Goal: Information Seeking & Learning: Learn about a topic

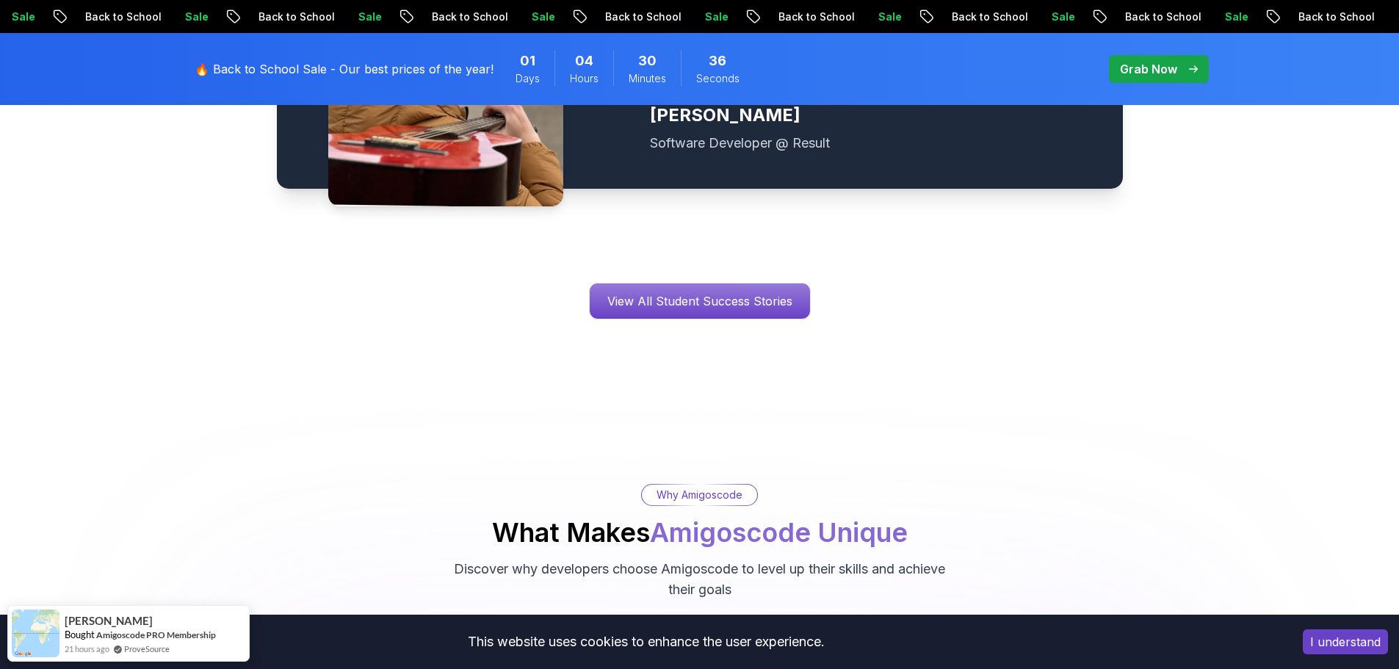
scroll to position [2349, 0]
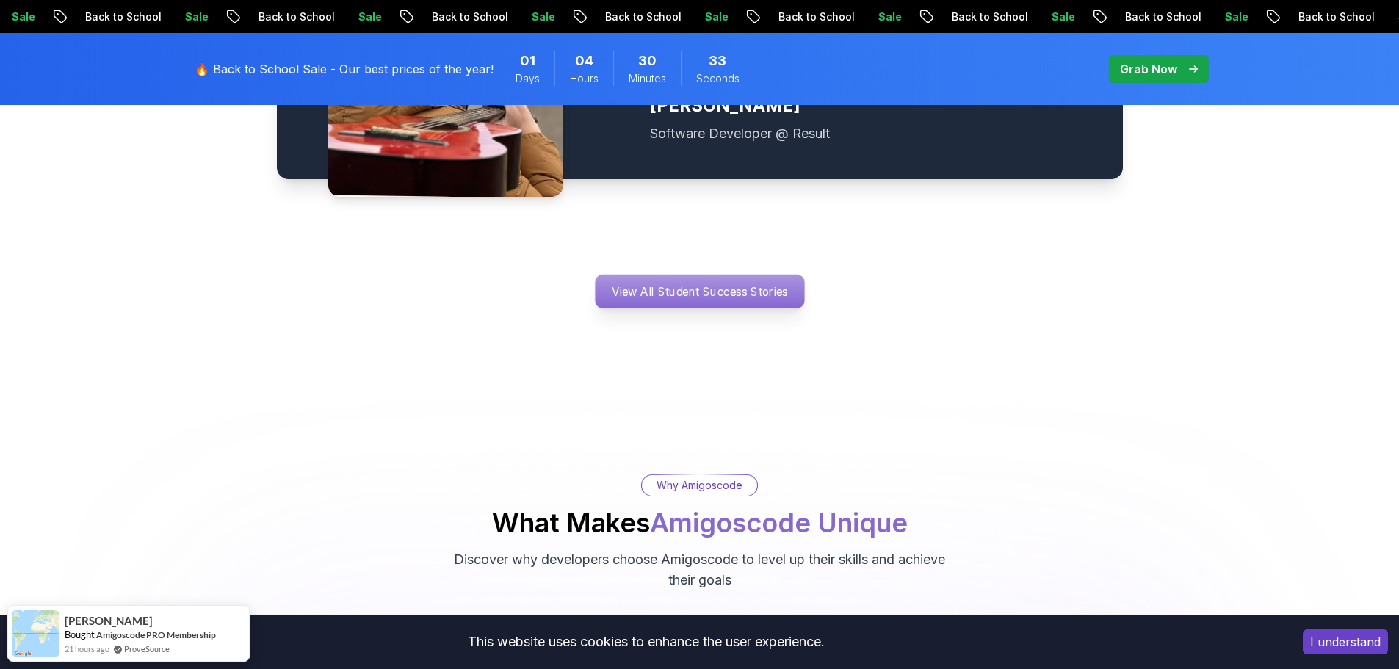
click at [633, 278] on p "View All Student Success Stories" at bounding box center [699, 292] width 209 height 34
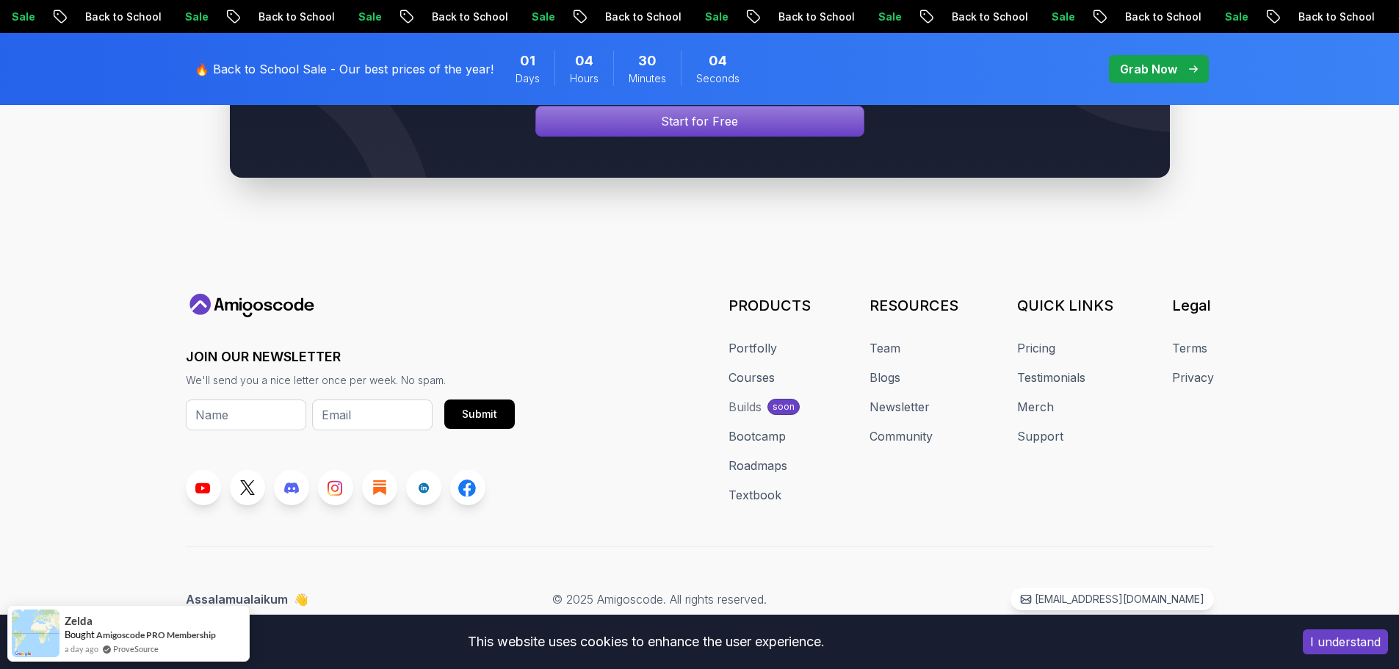
scroll to position [440, 0]
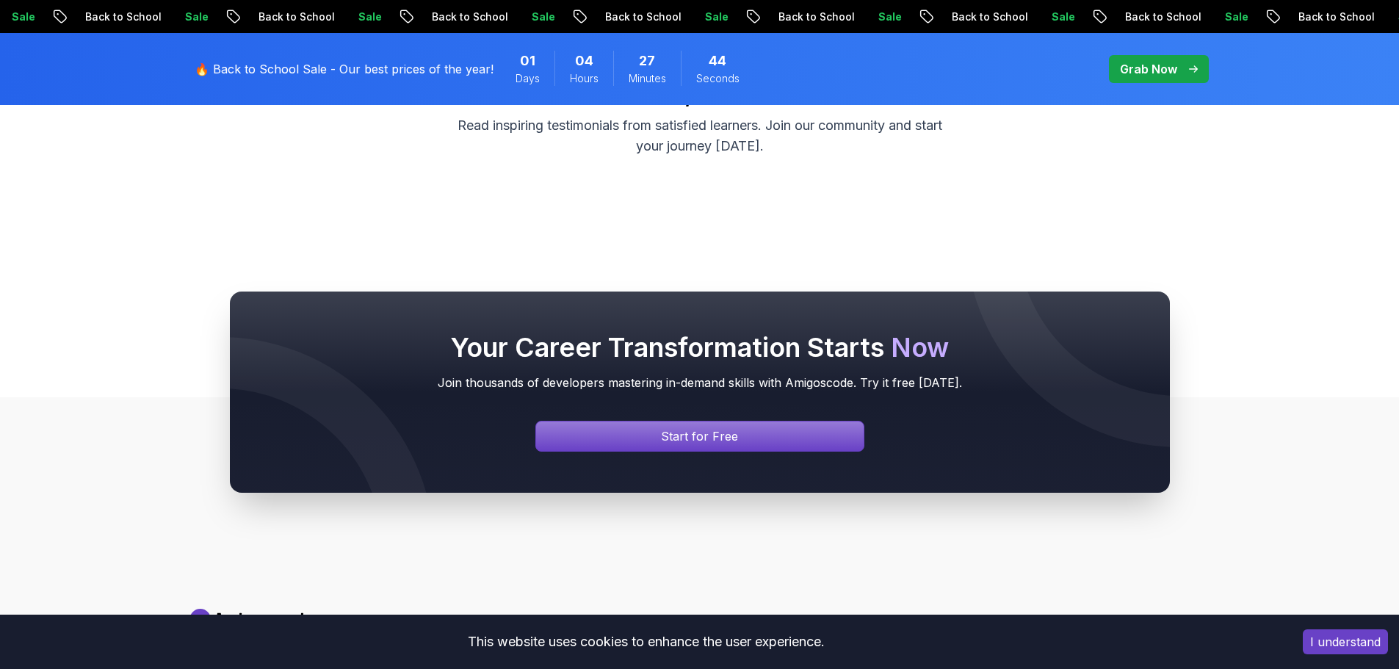
scroll to position [0, 0]
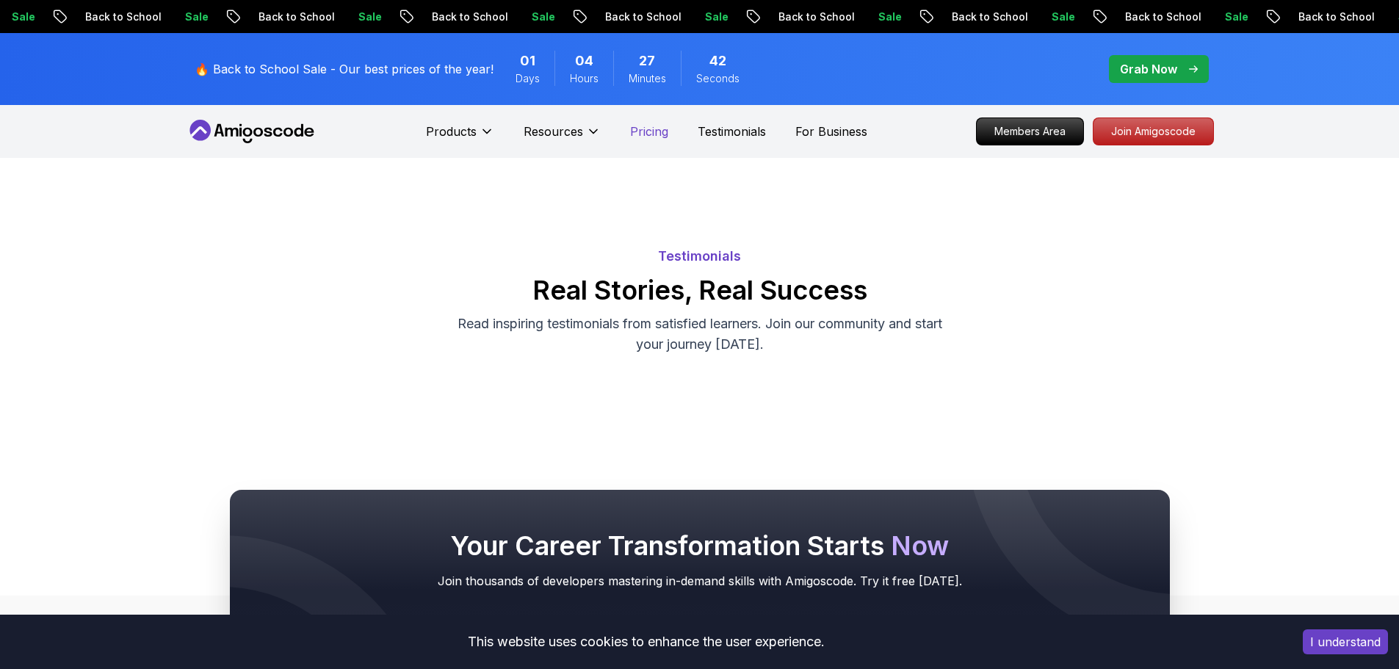
click at [651, 133] on p "Pricing" at bounding box center [649, 132] width 38 height 18
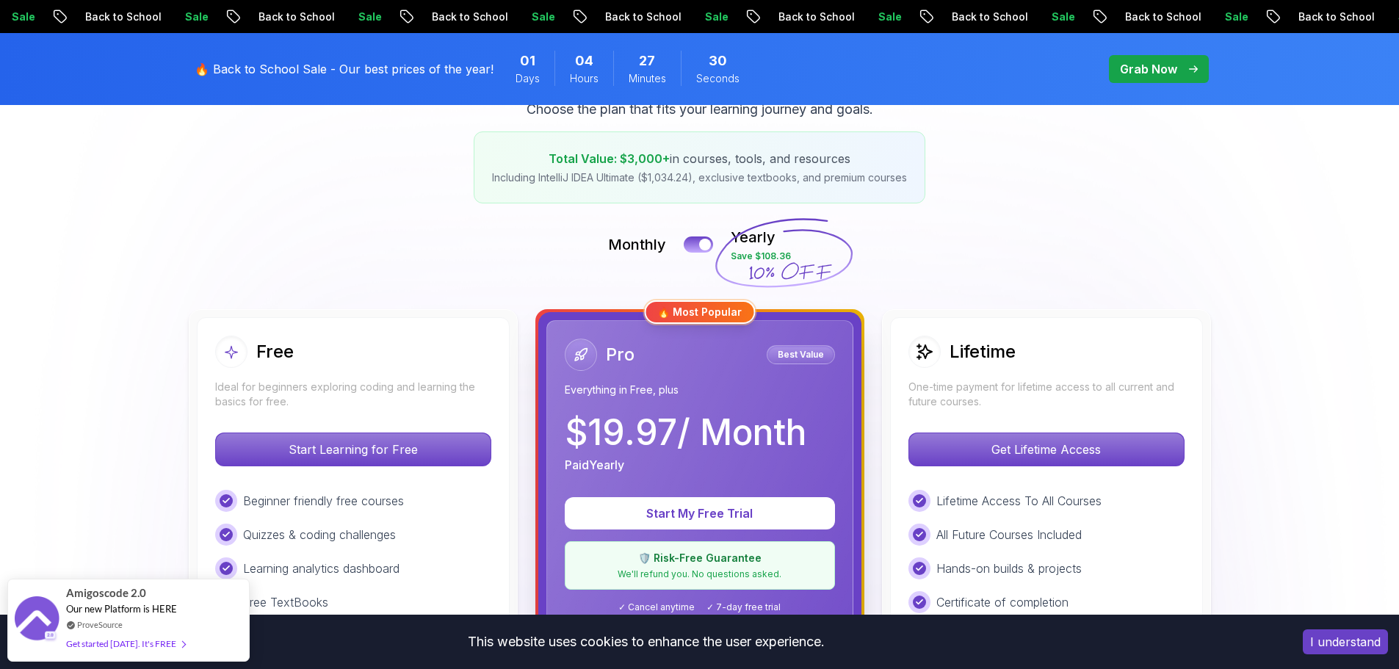
scroll to position [220, 0]
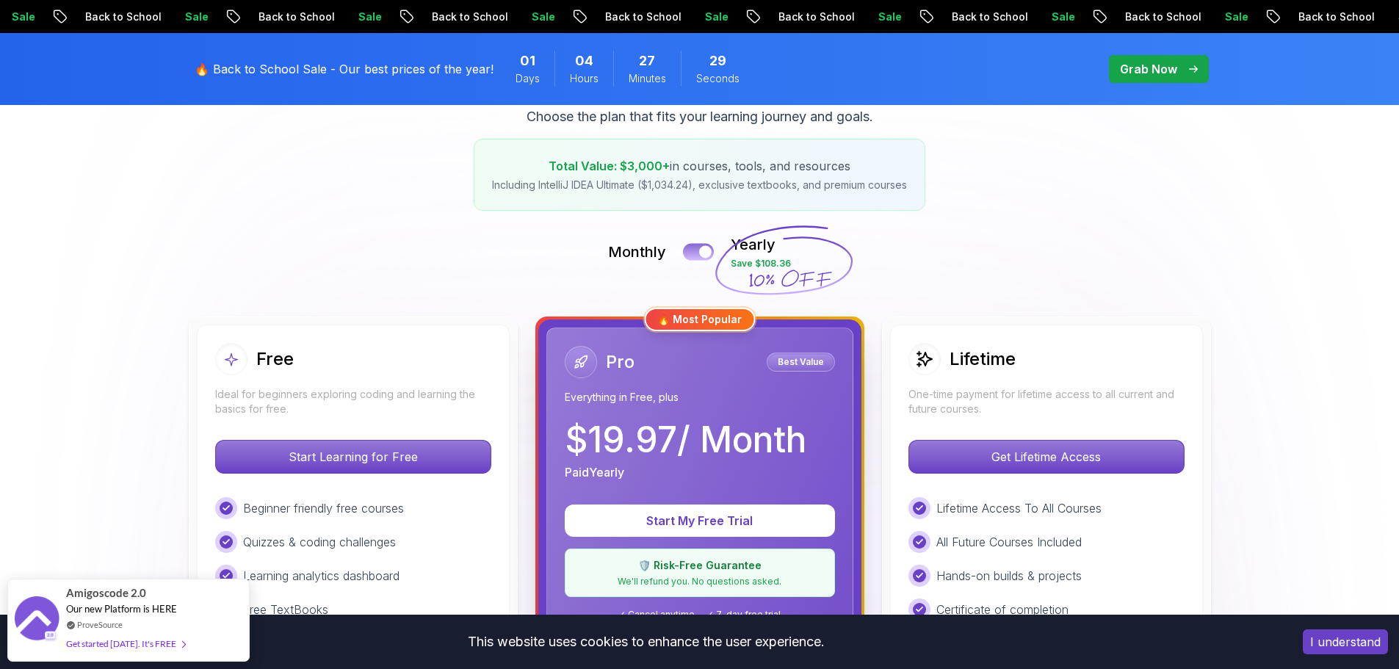
click at [694, 254] on button at bounding box center [698, 251] width 31 height 17
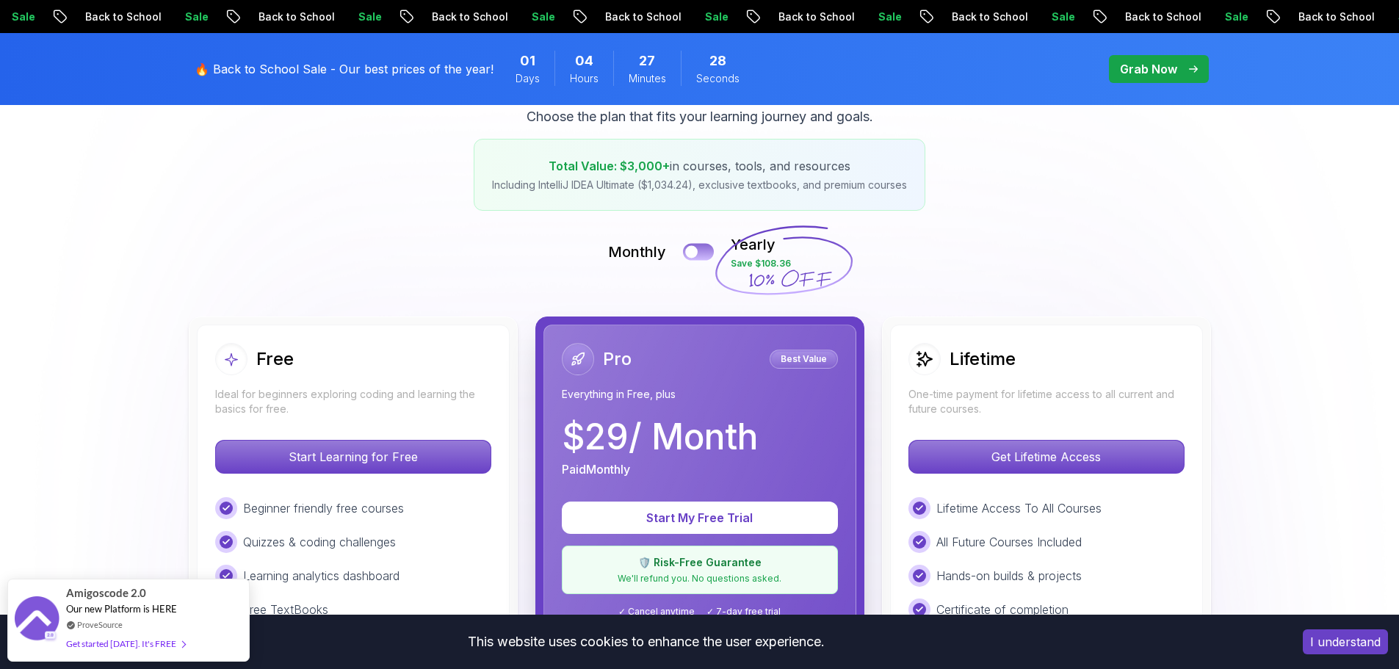
click at [694, 254] on div at bounding box center [691, 252] width 12 height 12
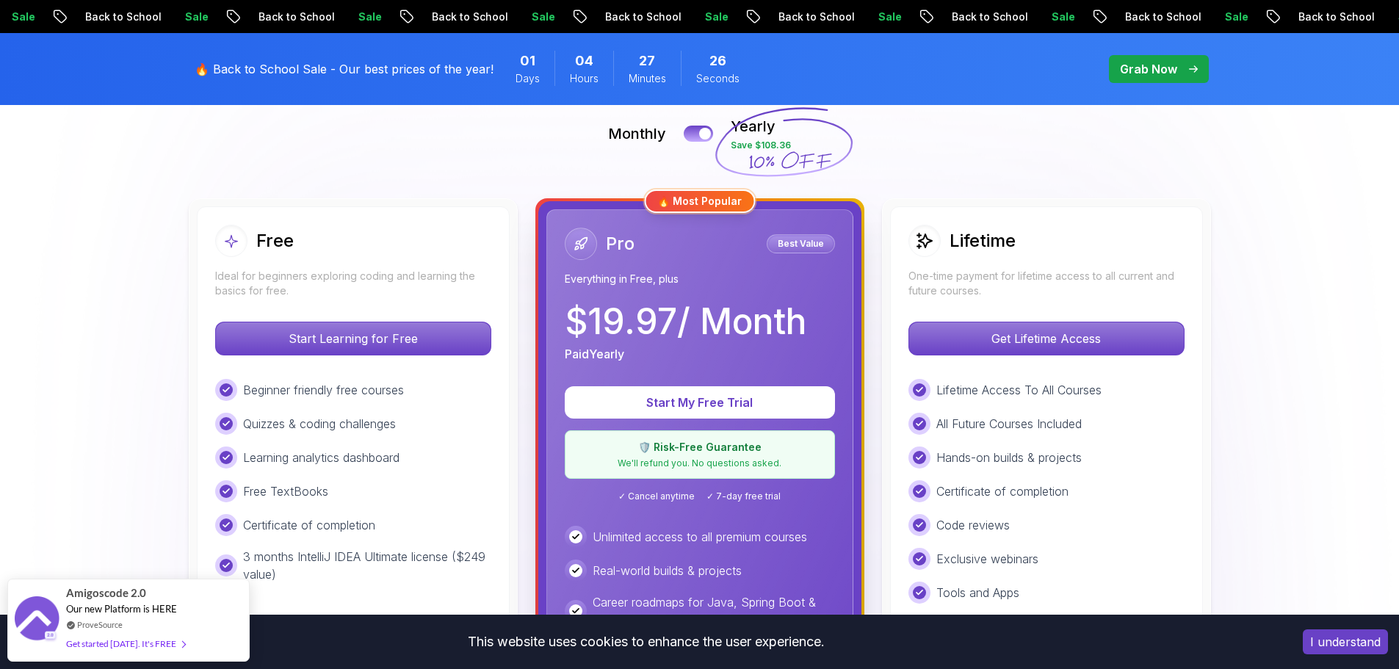
scroll to position [367, 0]
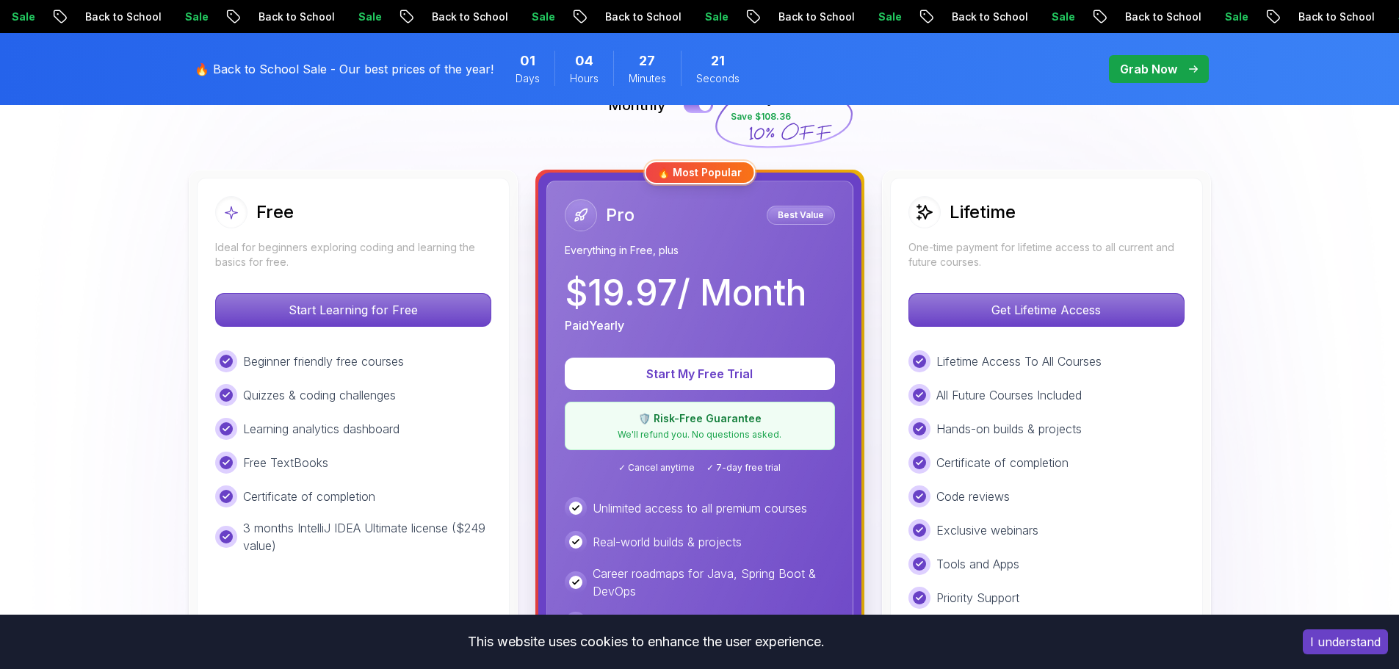
click at [378, 203] on div "Free" at bounding box center [353, 212] width 276 height 32
click at [976, 244] on p "One-time payment for lifetime access to all current and future courses." at bounding box center [1046, 254] width 276 height 29
click at [1100, 242] on p "One-time payment for lifetime access to all current and future courses." at bounding box center [1046, 254] width 276 height 29
click at [1081, 308] on p "Get Lifetime Access" at bounding box center [1045, 309] width 261 height 31
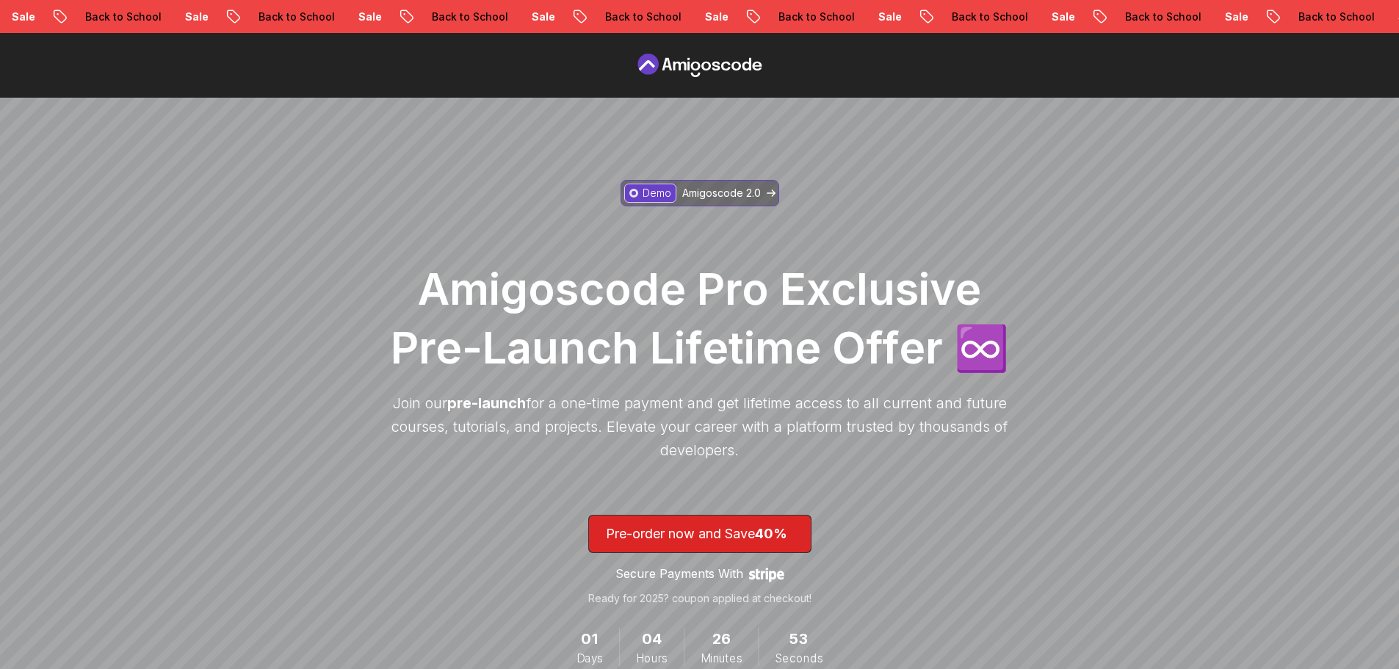
click at [735, 197] on p "Amigoscode 2.0" at bounding box center [721, 193] width 79 height 15
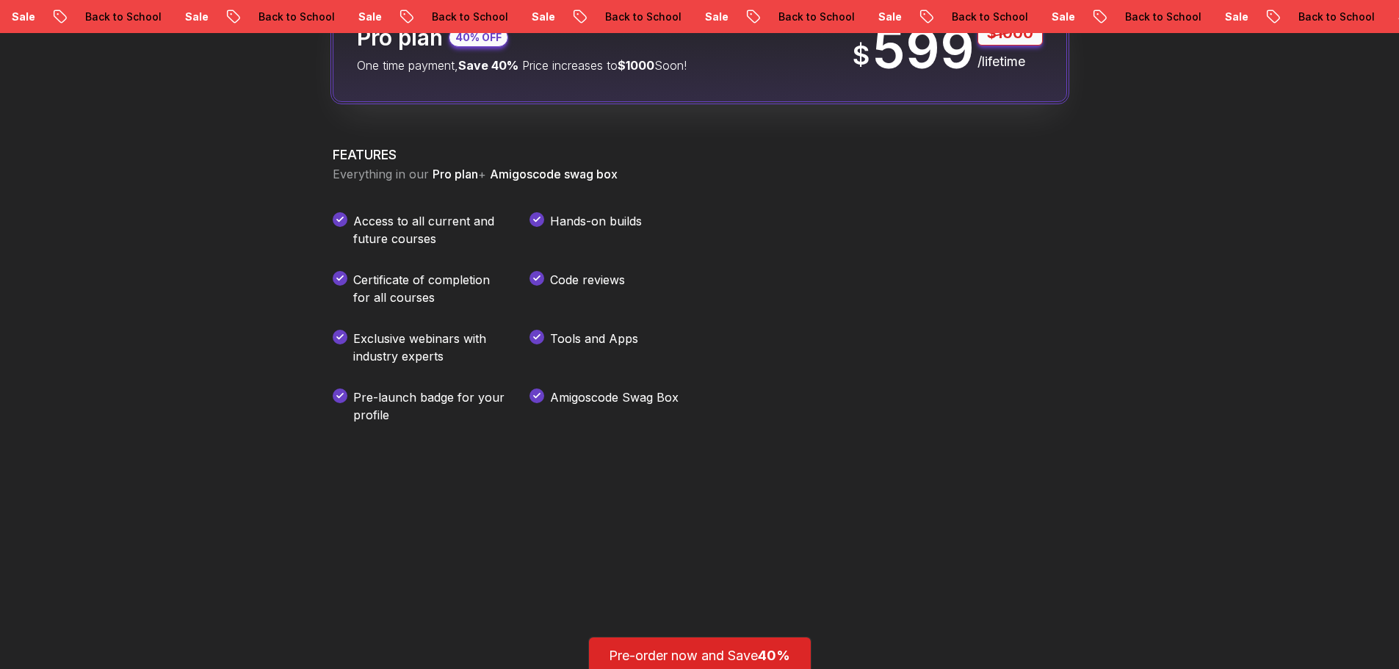
scroll to position [1909, 0]
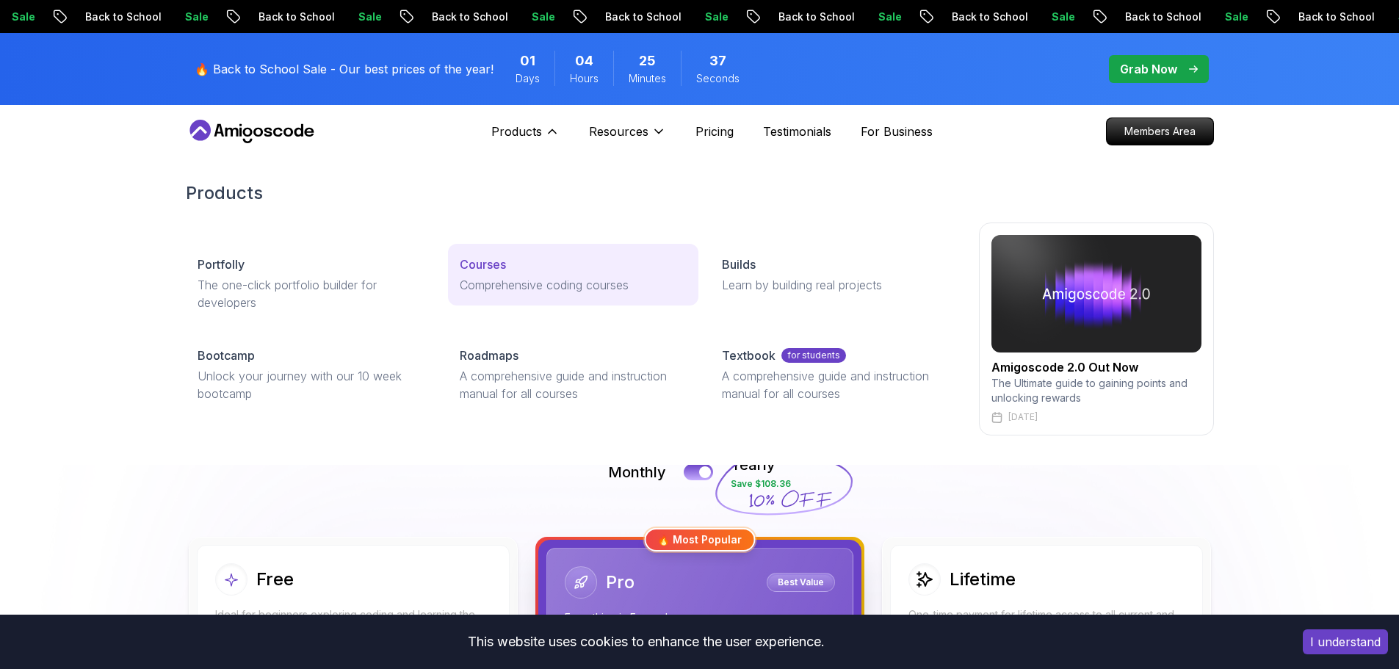
click at [533, 286] on p "Comprehensive coding courses" at bounding box center [573, 285] width 227 height 18
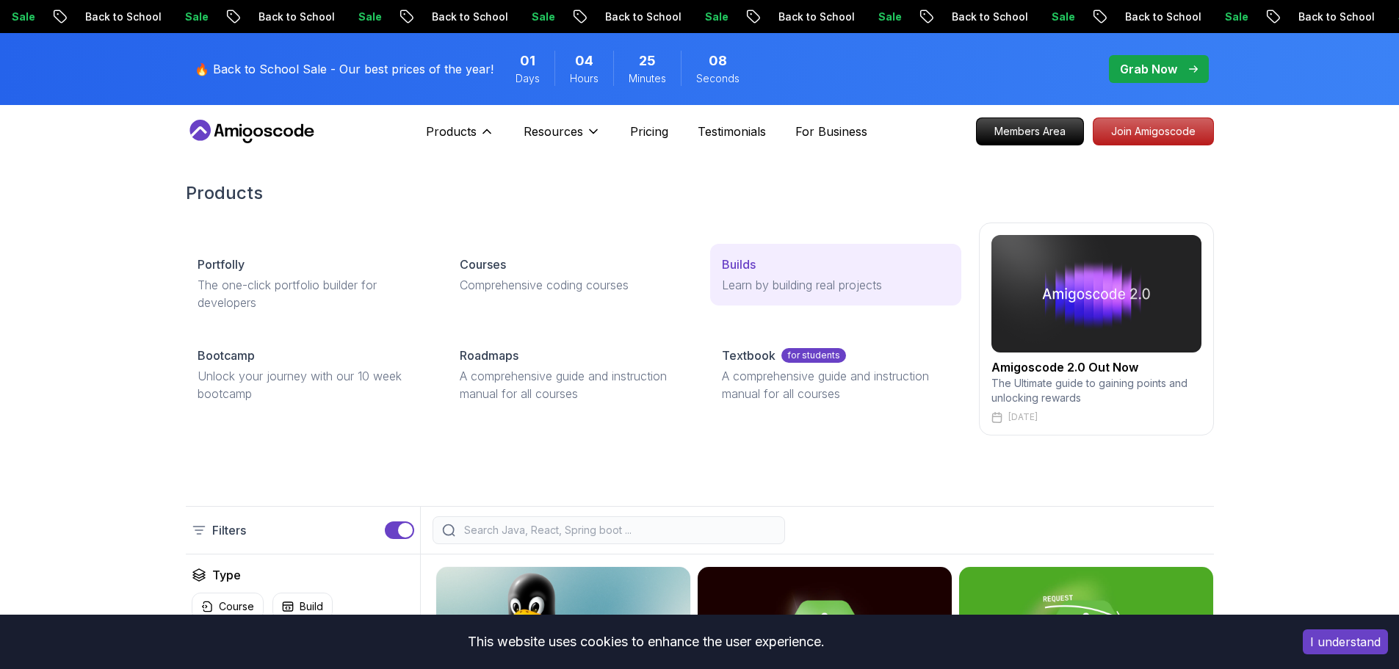
click at [780, 284] on p "Learn by building real projects" at bounding box center [835, 285] width 227 height 18
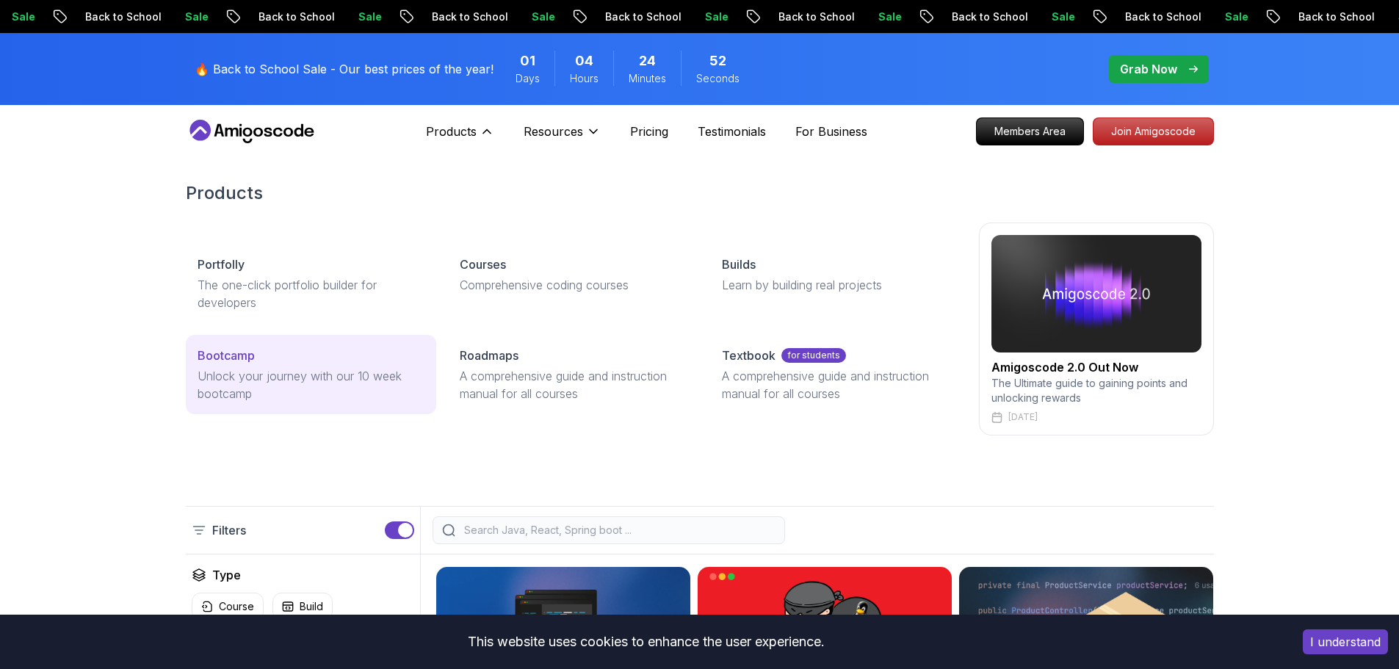
click at [296, 384] on p "Unlock your journey with our 10 week bootcamp" at bounding box center [310, 384] width 227 height 35
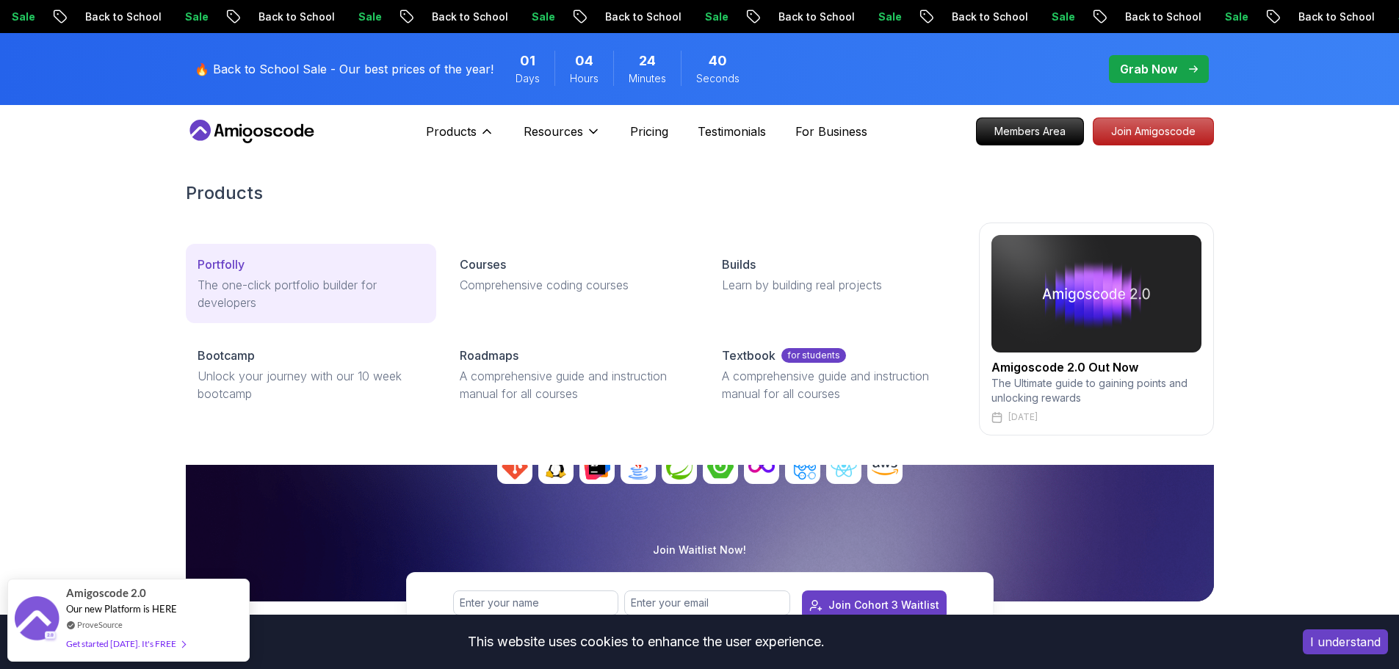
click at [325, 294] on p "The one-click portfolio builder for developers" at bounding box center [310, 293] width 227 height 35
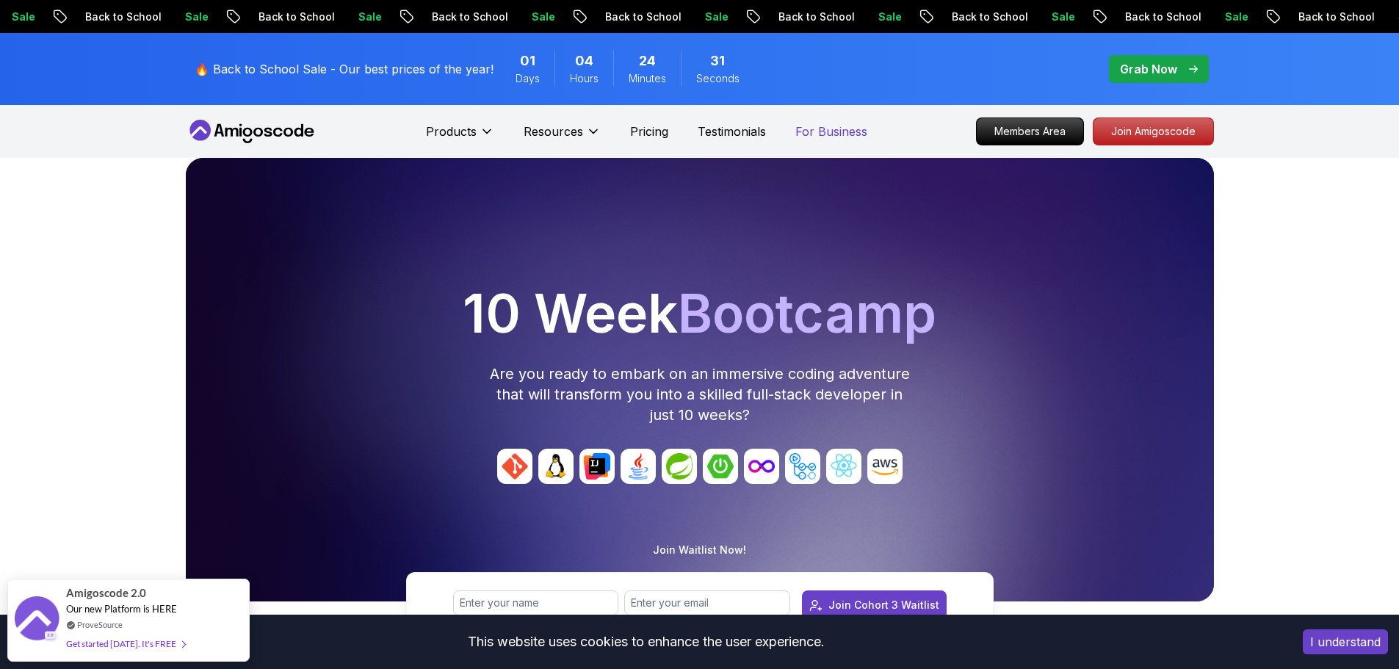
click at [856, 133] on p "For Business" at bounding box center [831, 132] width 72 height 18
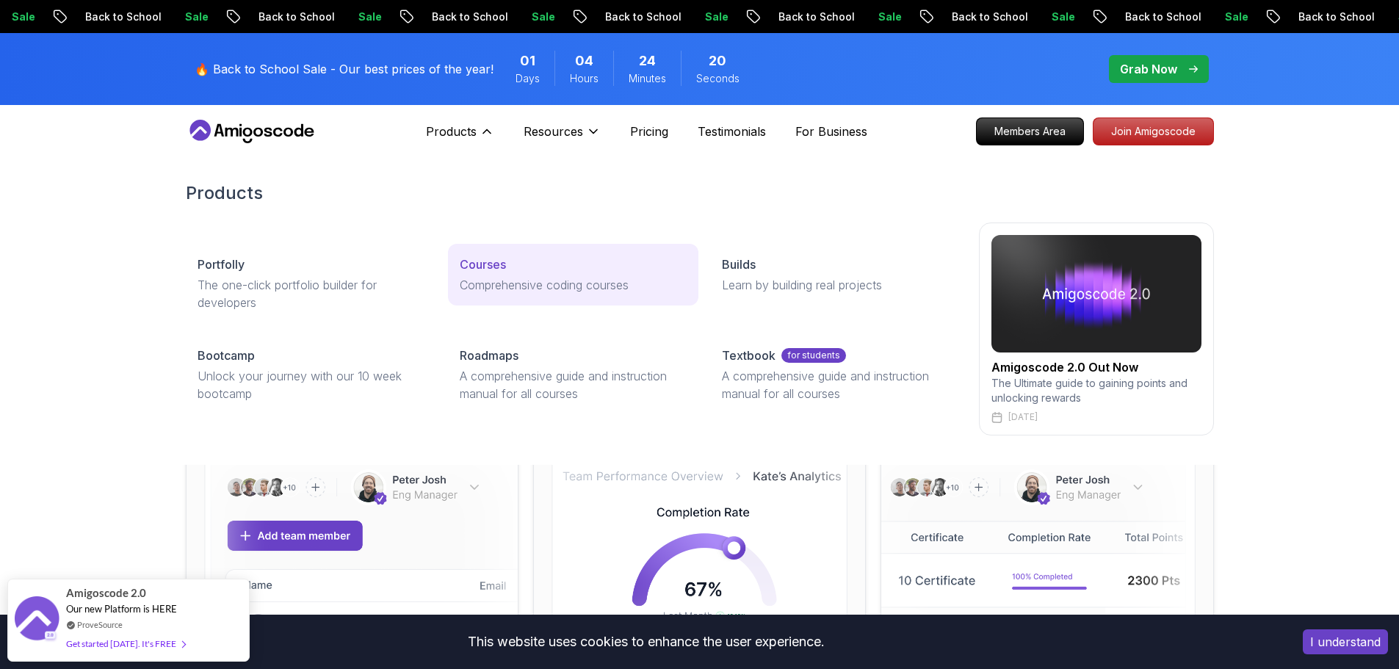
click at [492, 278] on p "Comprehensive coding courses" at bounding box center [573, 285] width 227 height 18
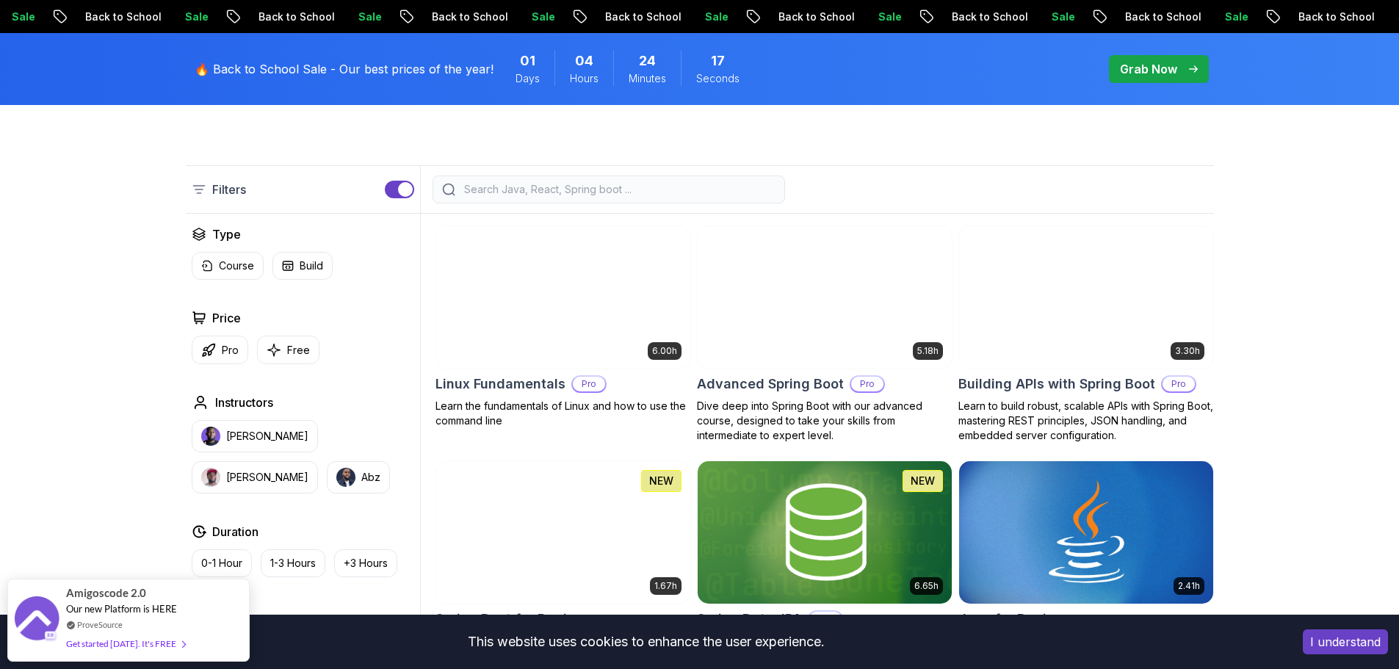
scroll to position [367, 0]
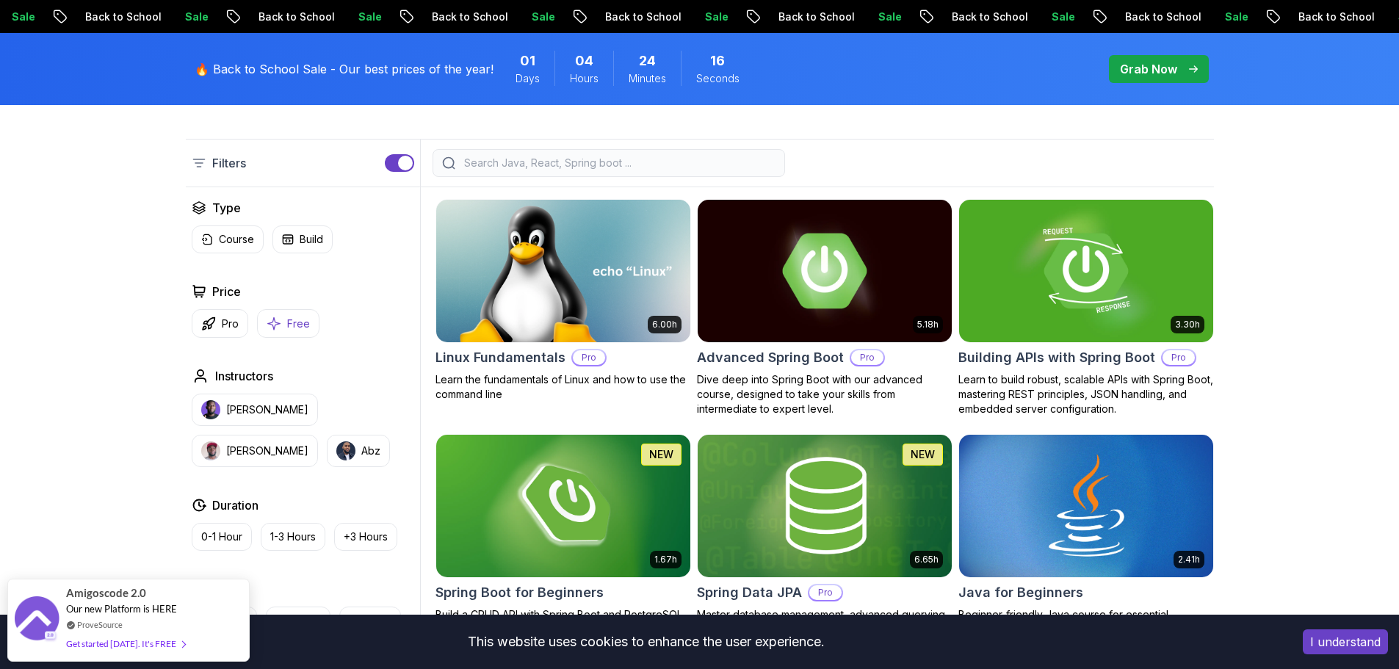
click at [293, 322] on p "Free" at bounding box center [298, 323] width 23 height 15
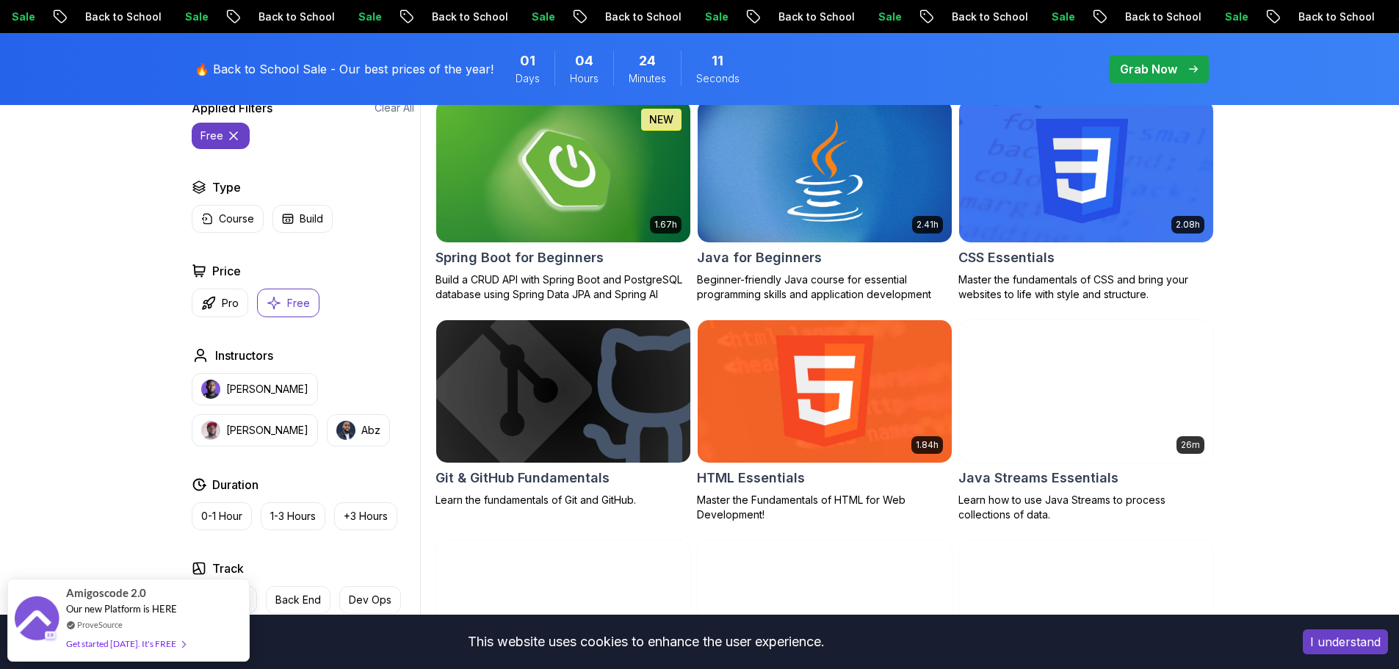
scroll to position [440, 0]
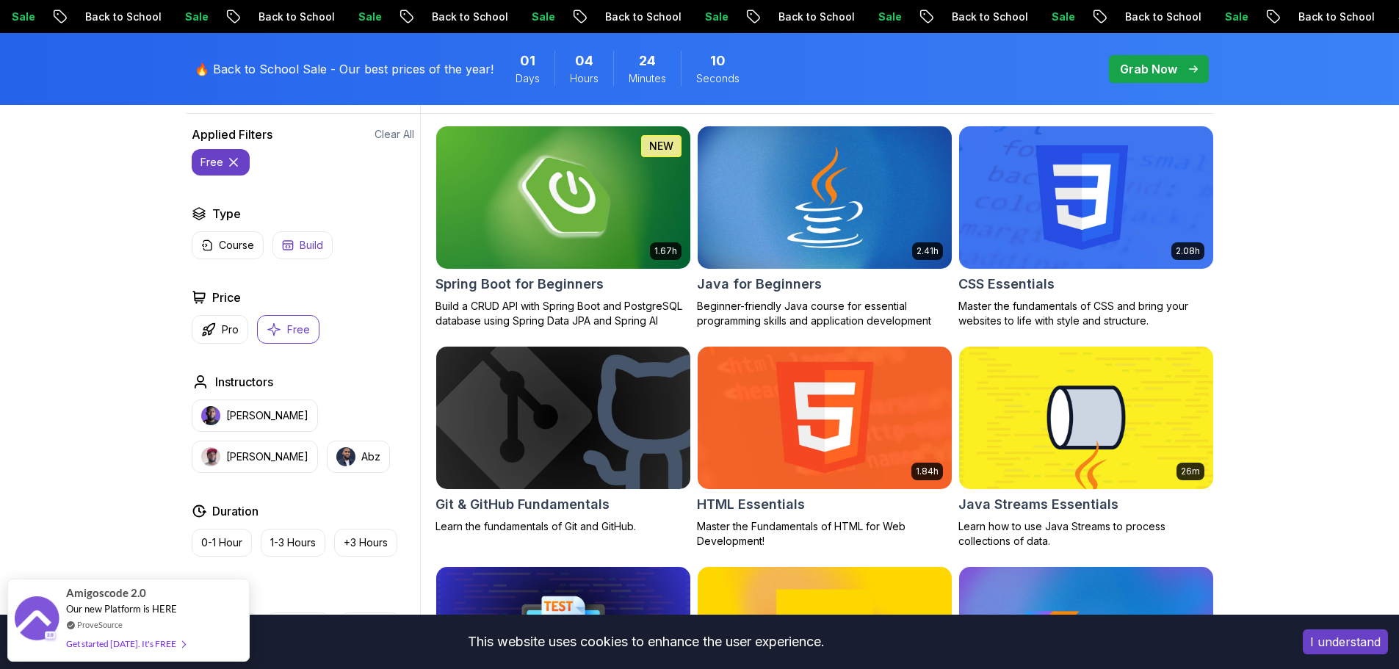
click at [308, 253] on button "Build" at bounding box center [302, 245] width 60 height 28
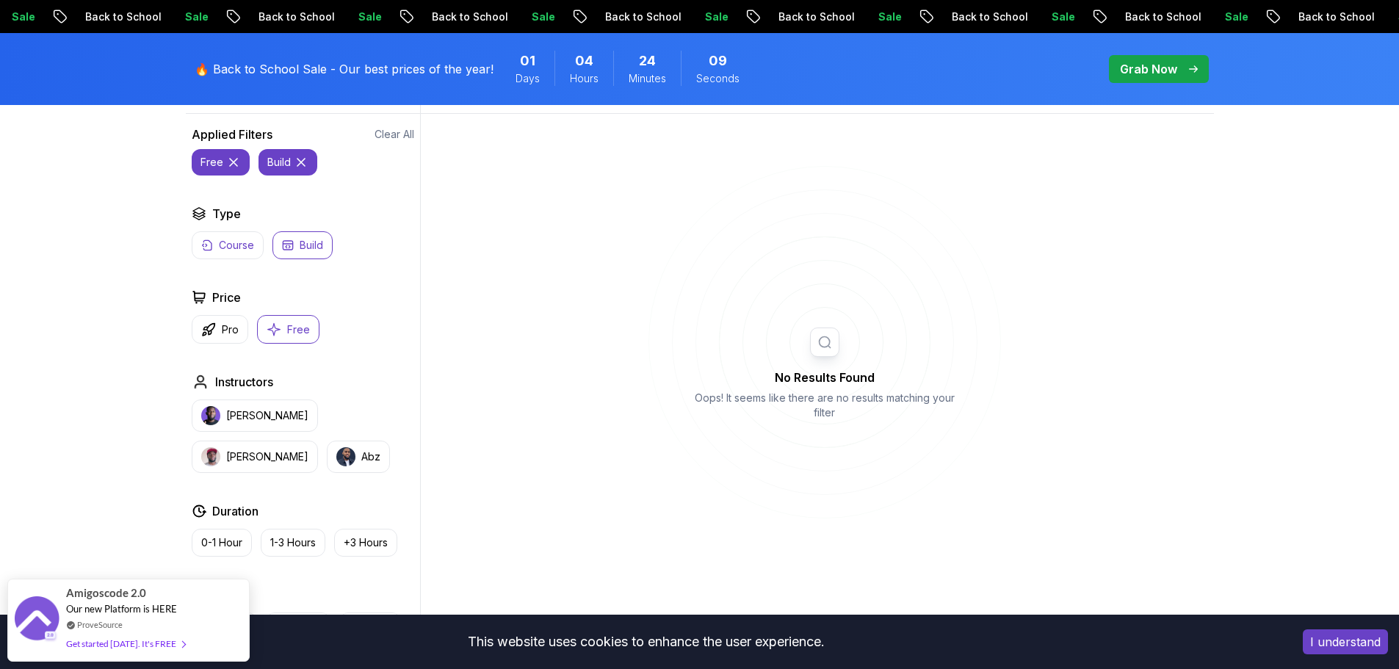
click at [222, 250] on p "Course" at bounding box center [236, 245] width 35 height 15
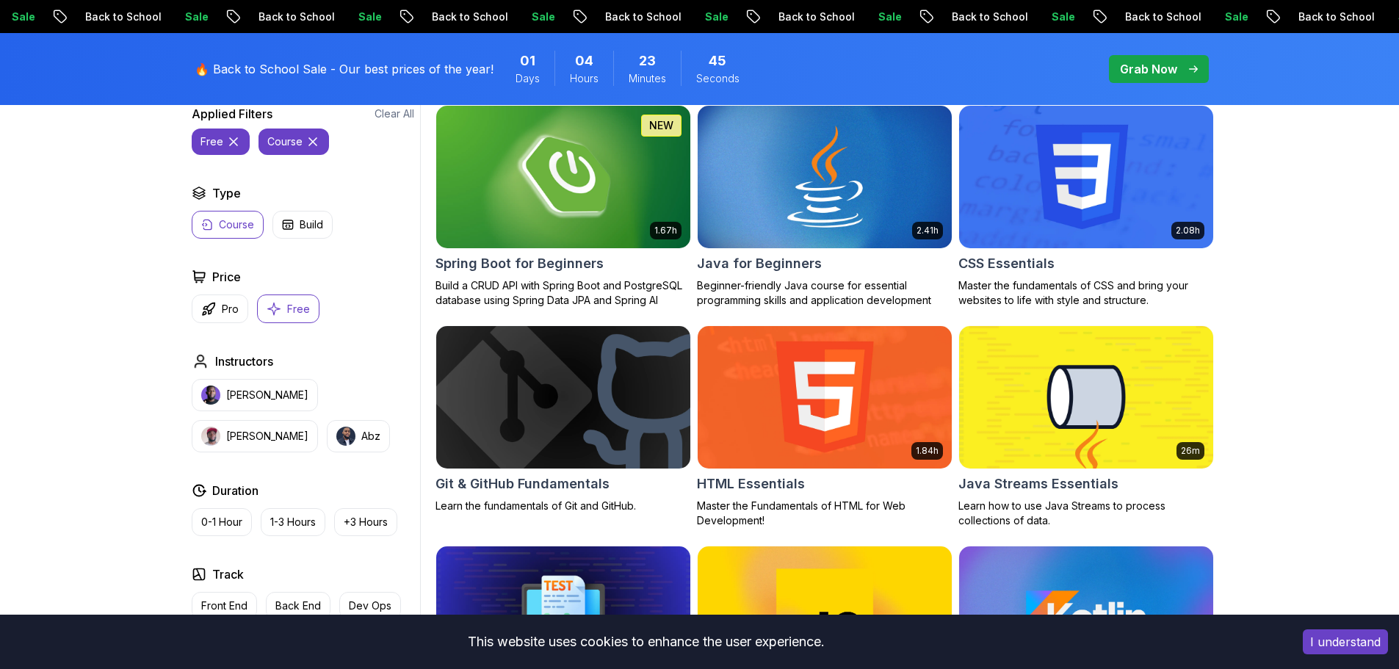
scroll to position [367, 0]
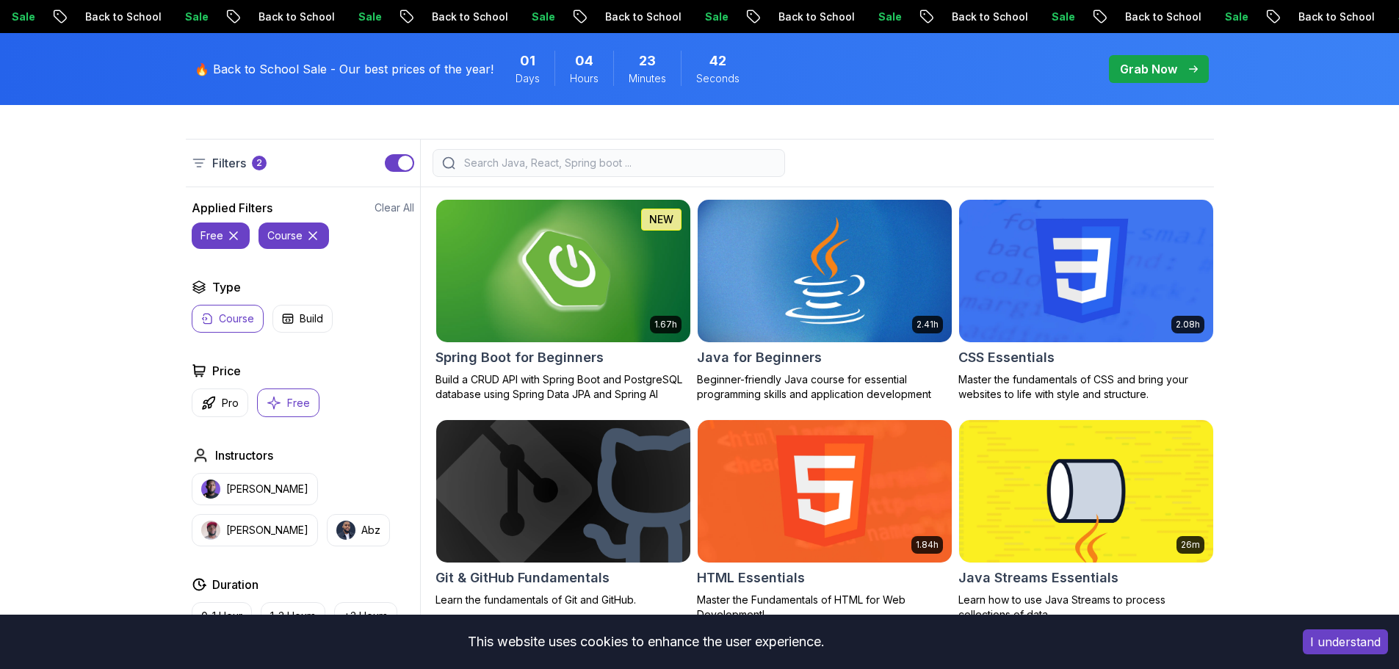
click at [801, 286] on img at bounding box center [824, 270] width 266 height 149
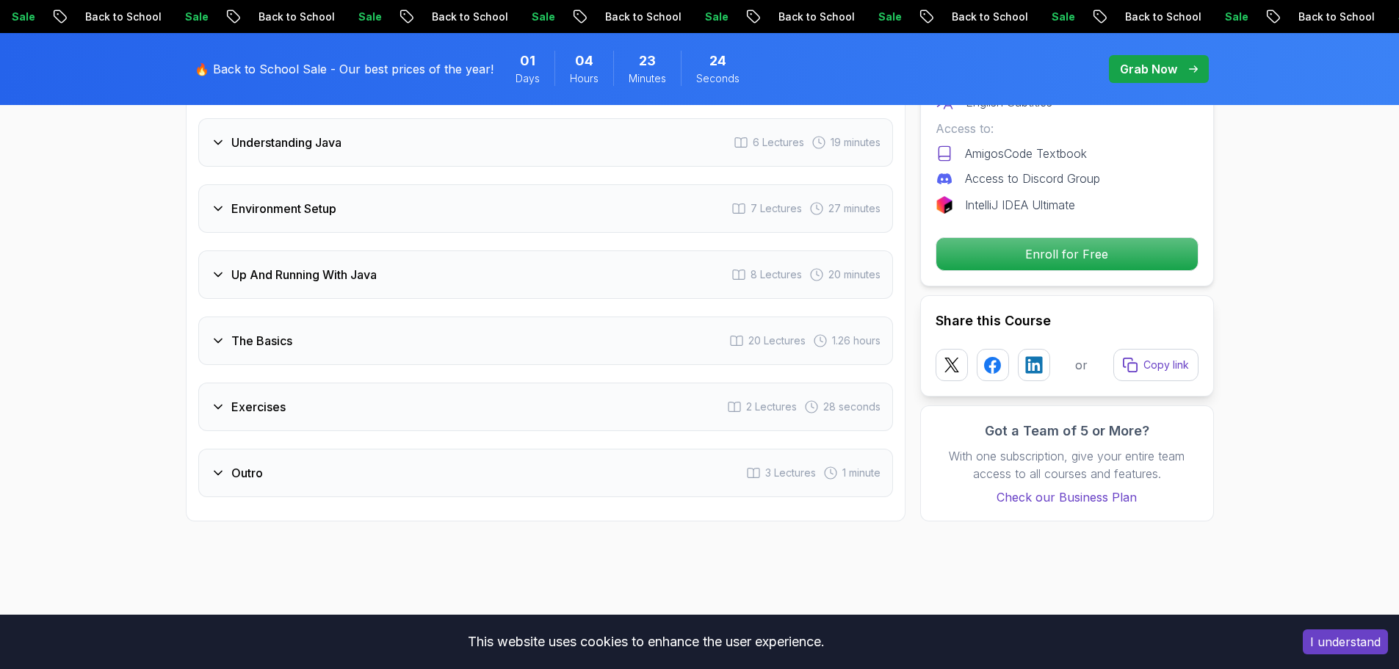
scroll to position [2276, 0]
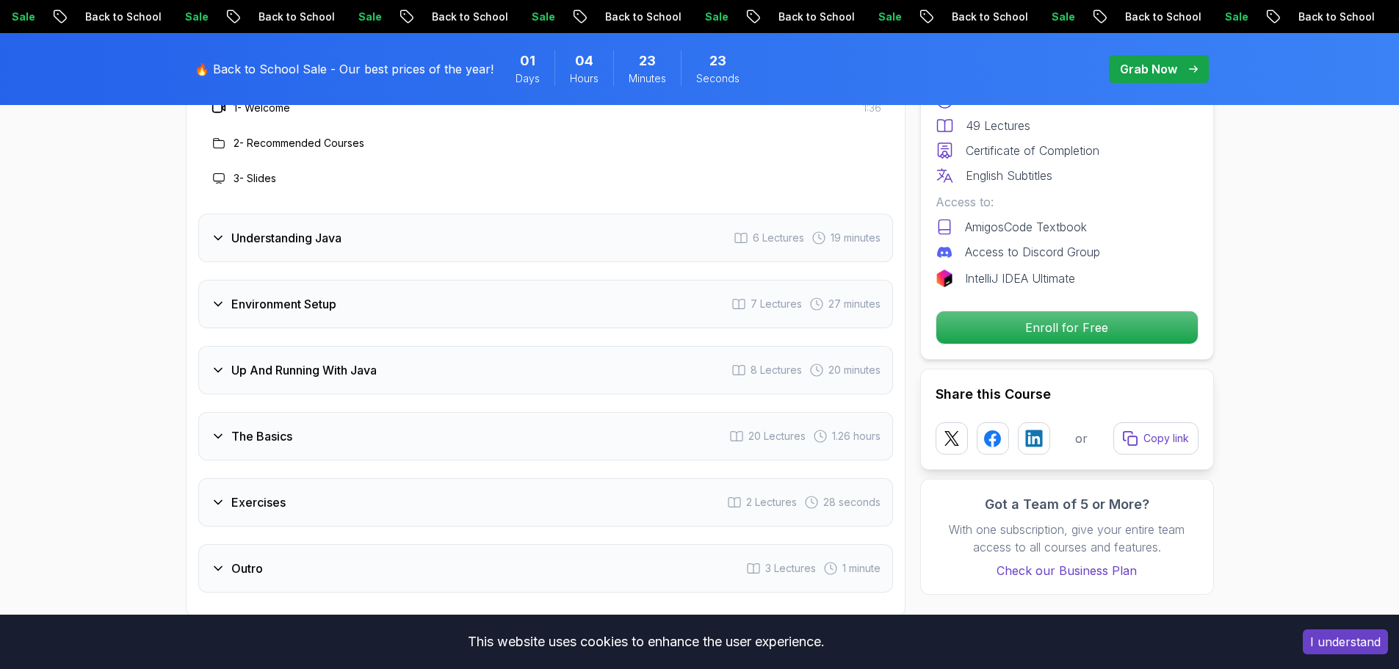
click at [220, 231] on icon at bounding box center [218, 238] width 15 height 15
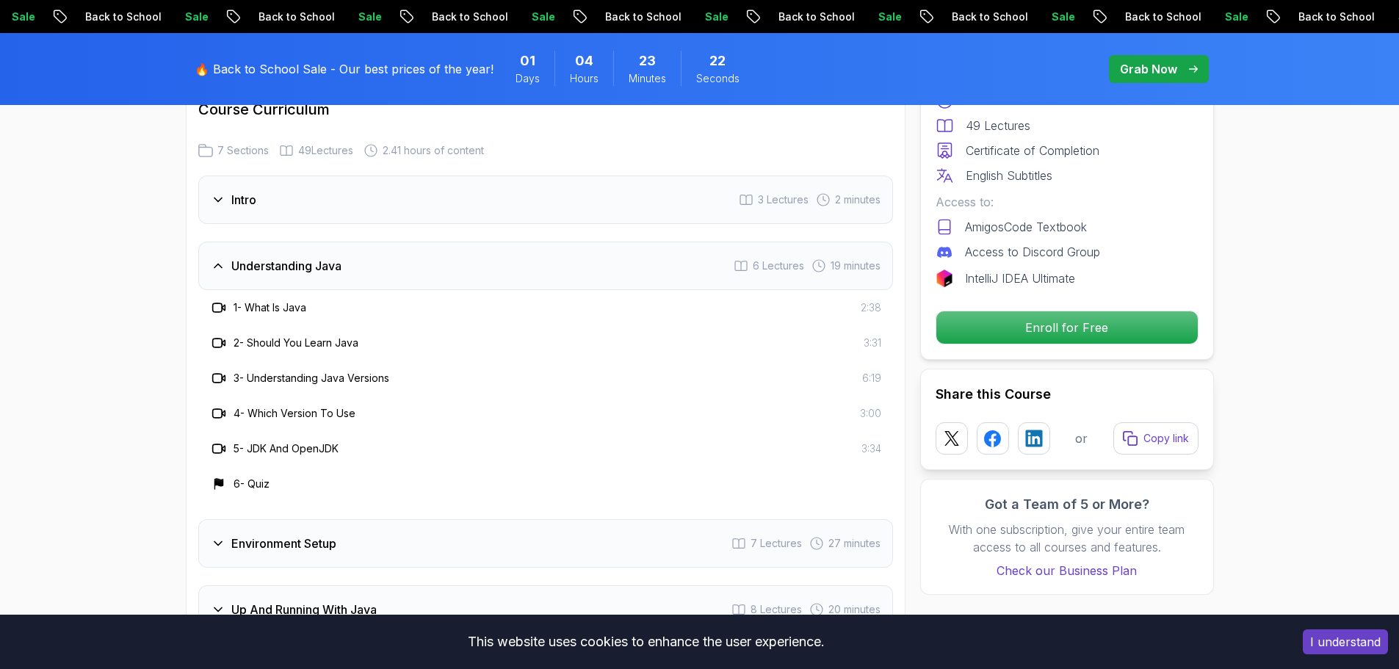
scroll to position [2129, 0]
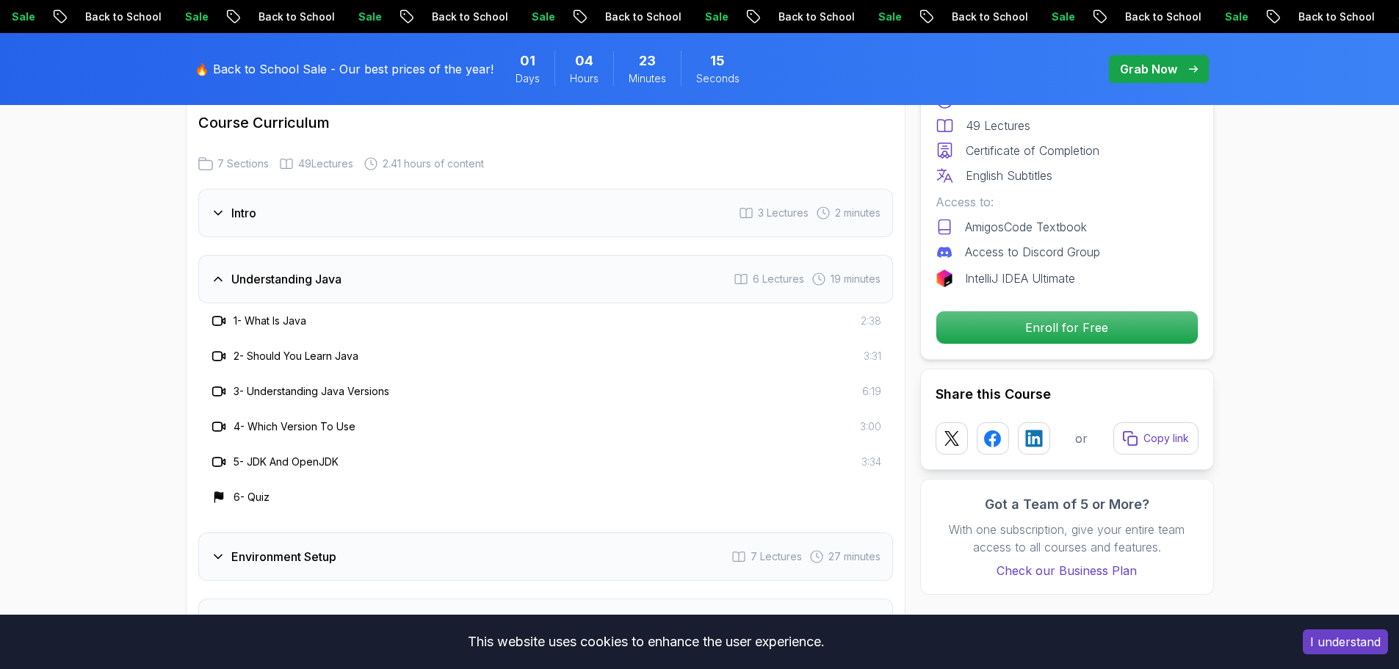
click at [220, 272] on icon at bounding box center [218, 279] width 15 height 15
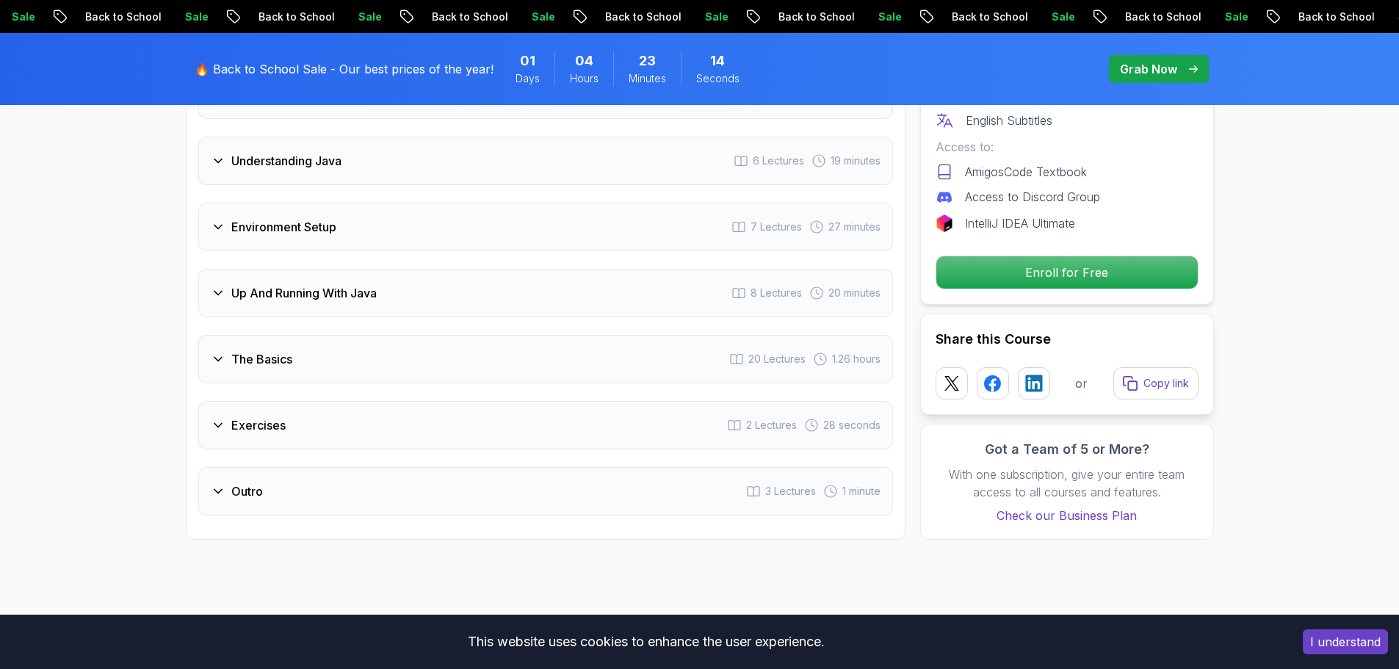
scroll to position [2276, 0]
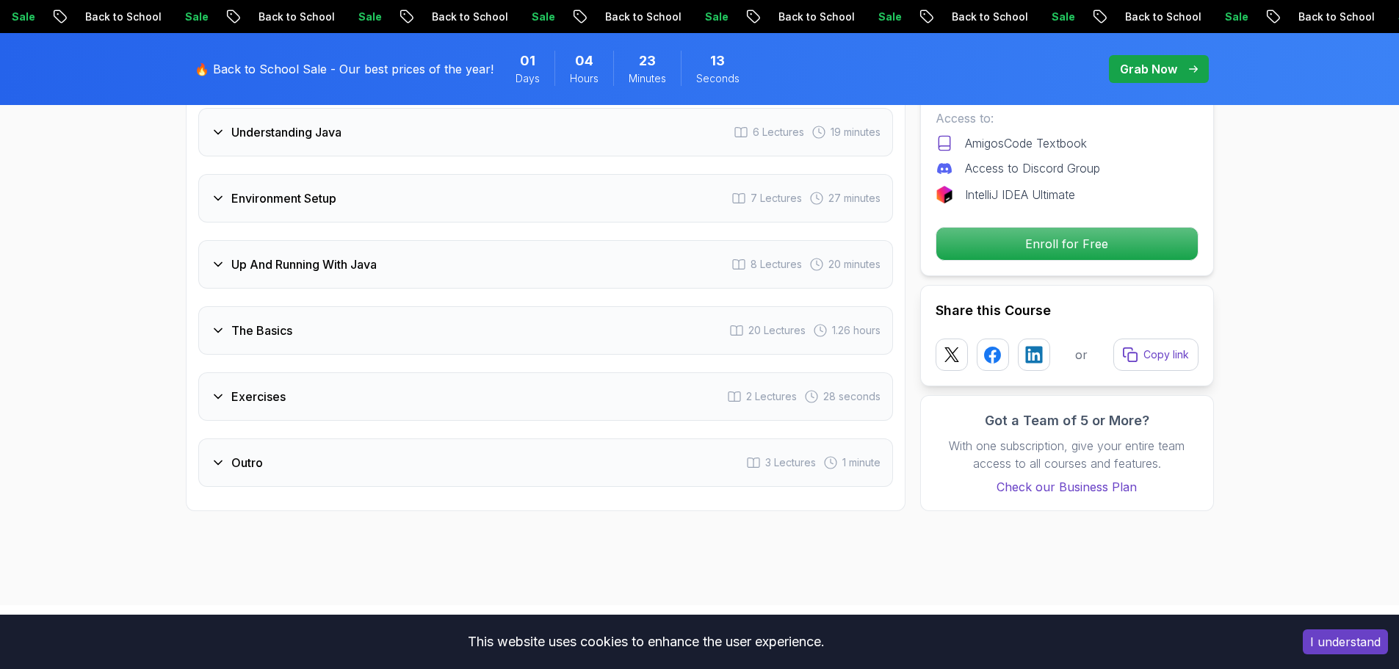
click at [220, 189] on div "Environment Setup" at bounding box center [274, 198] width 126 height 18
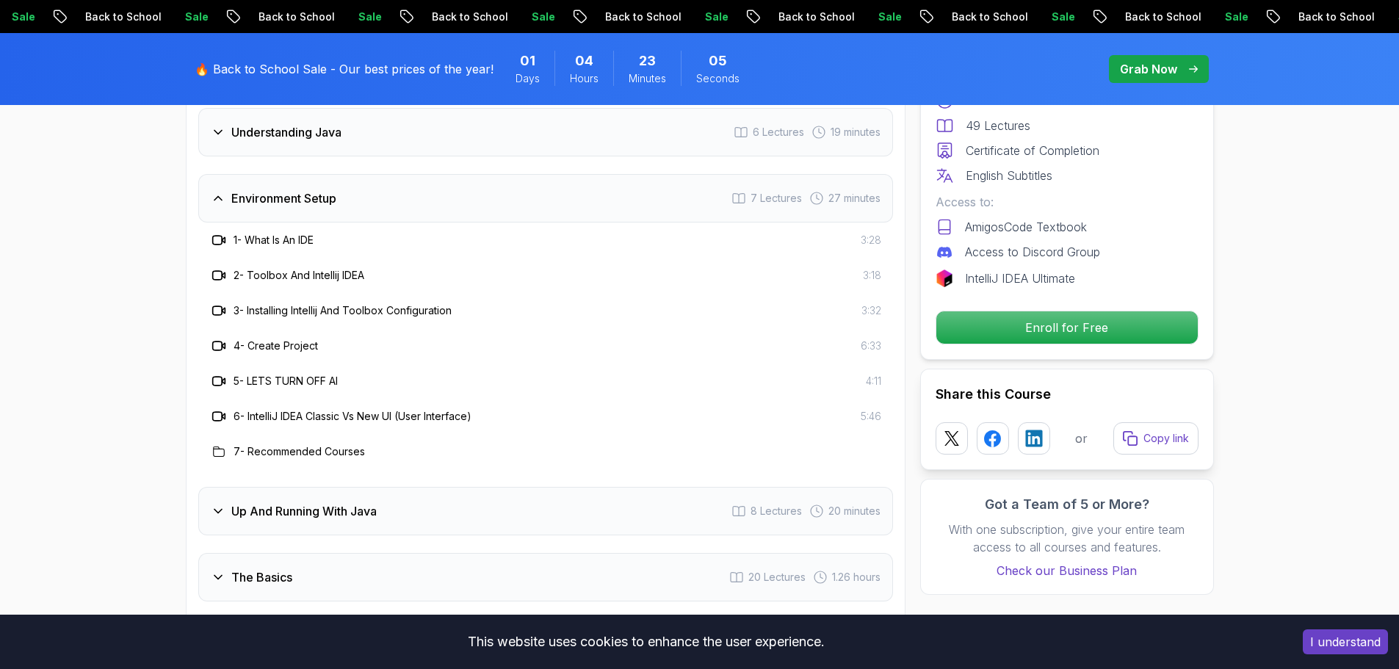
click at [220, 191] on icon at bounding box center [218, 198] width 15 height 15
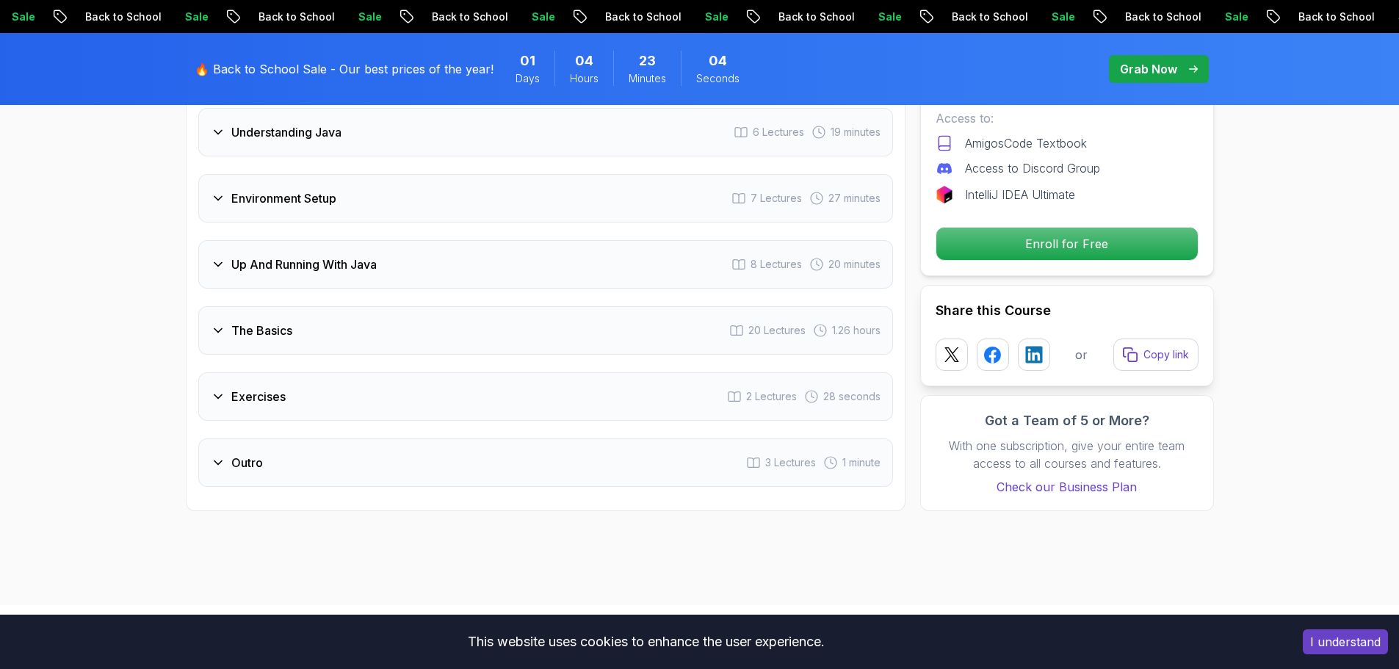
click at [222, 257] on icon at bounding box center [218, 264] width 15 height 15
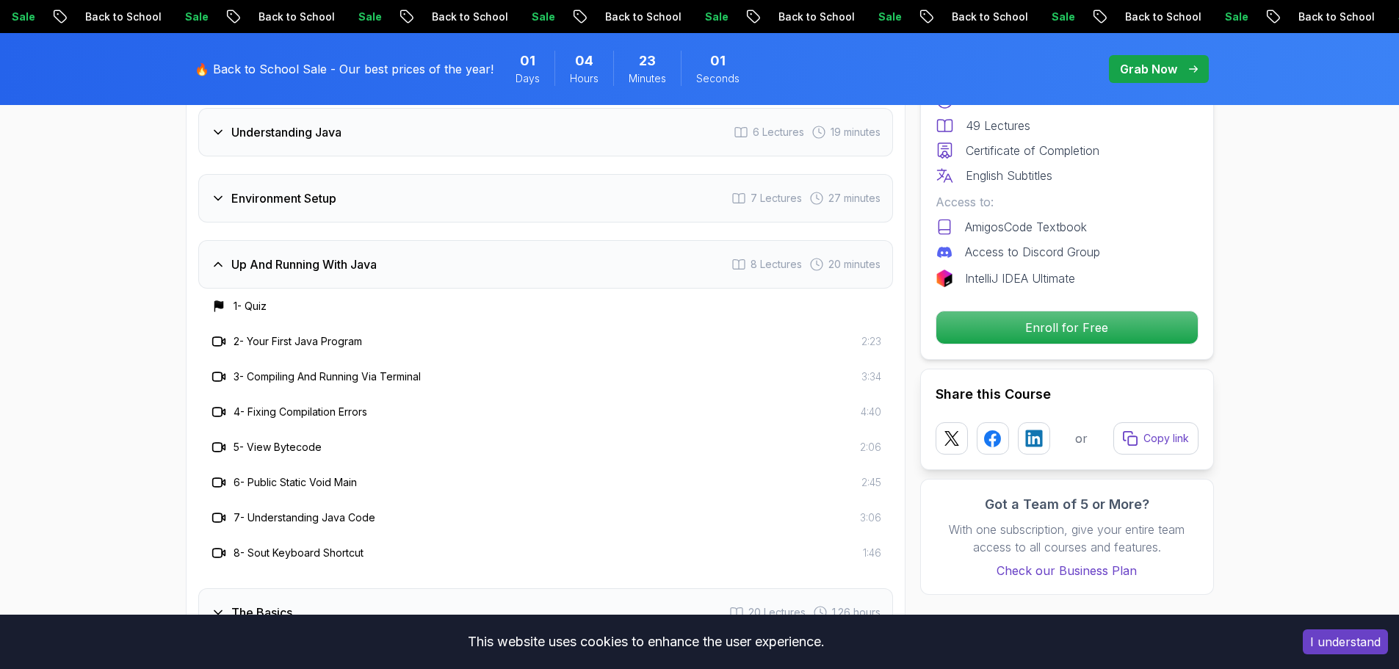
click at [222, 263] on icon at bounding box center [217, 265] width 7 height 4
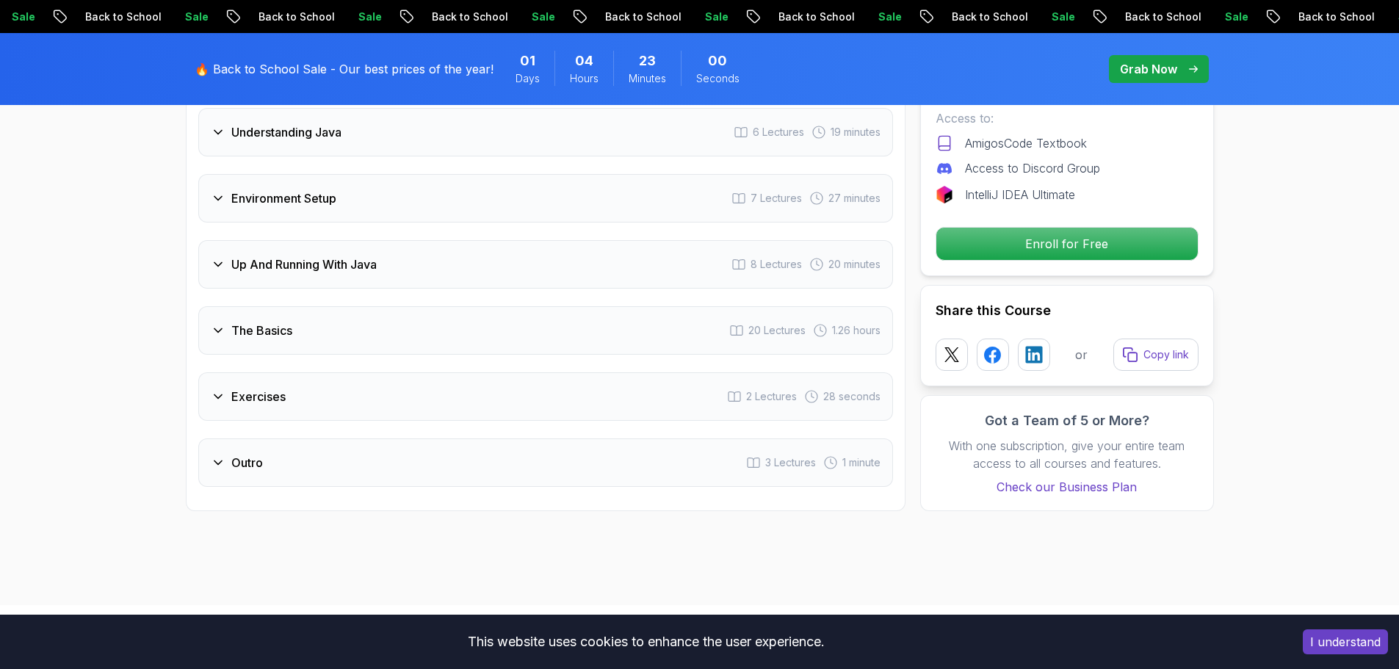
click at [221, 323] on icon at bounding box center [218, 330] width 15 height 15
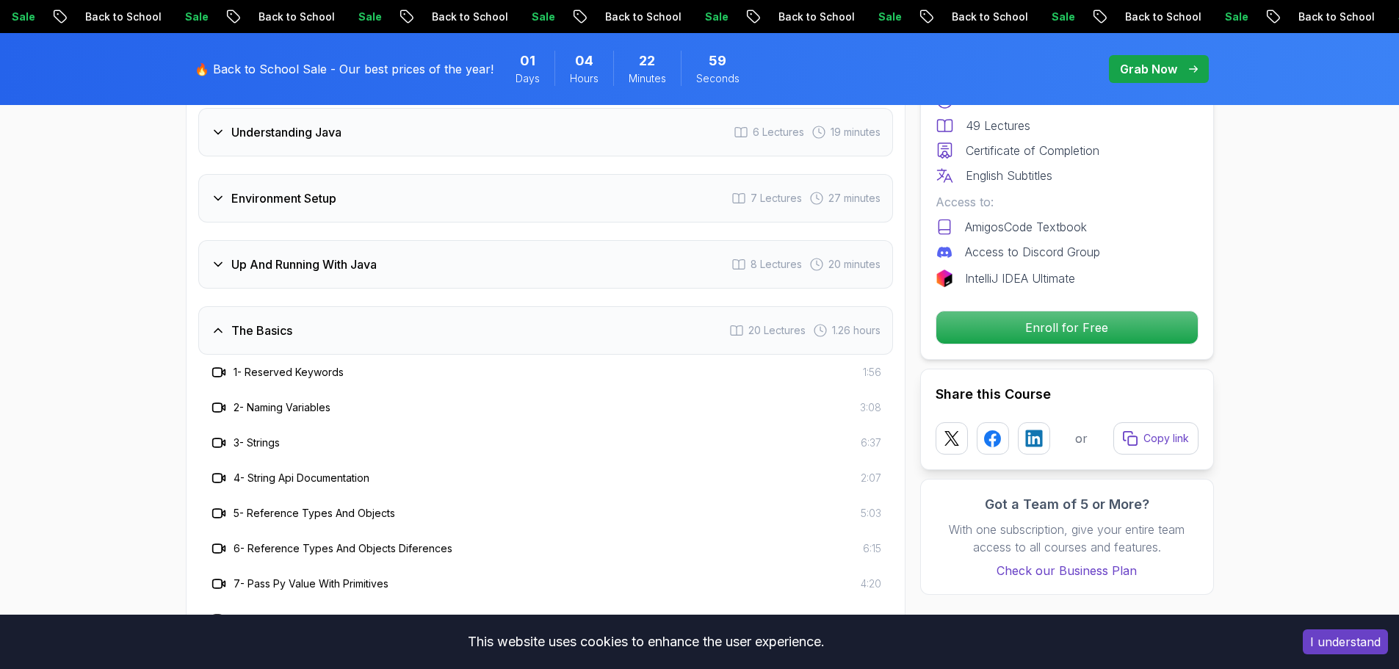
click at [221, 323] on icon at bounding box center [218, 330] width 15 height 15
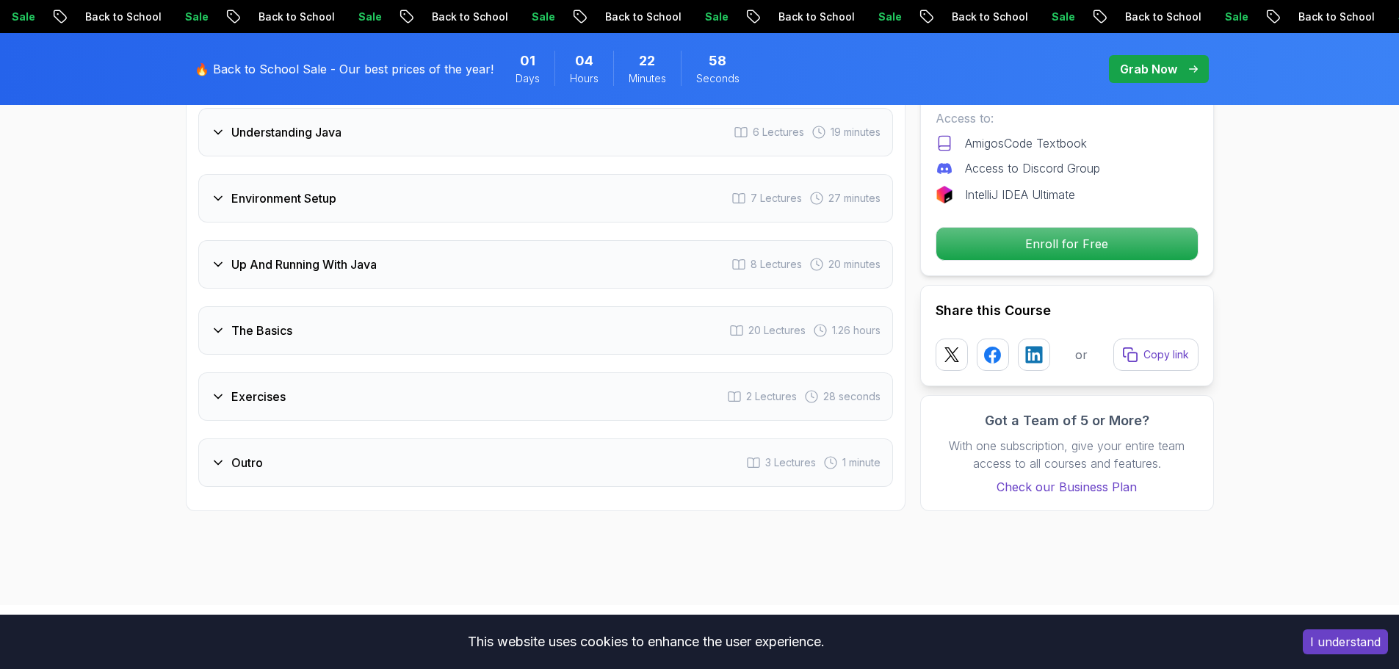
click at [216, 455] on icon at bounding box center [218, 462] width 15 height 15
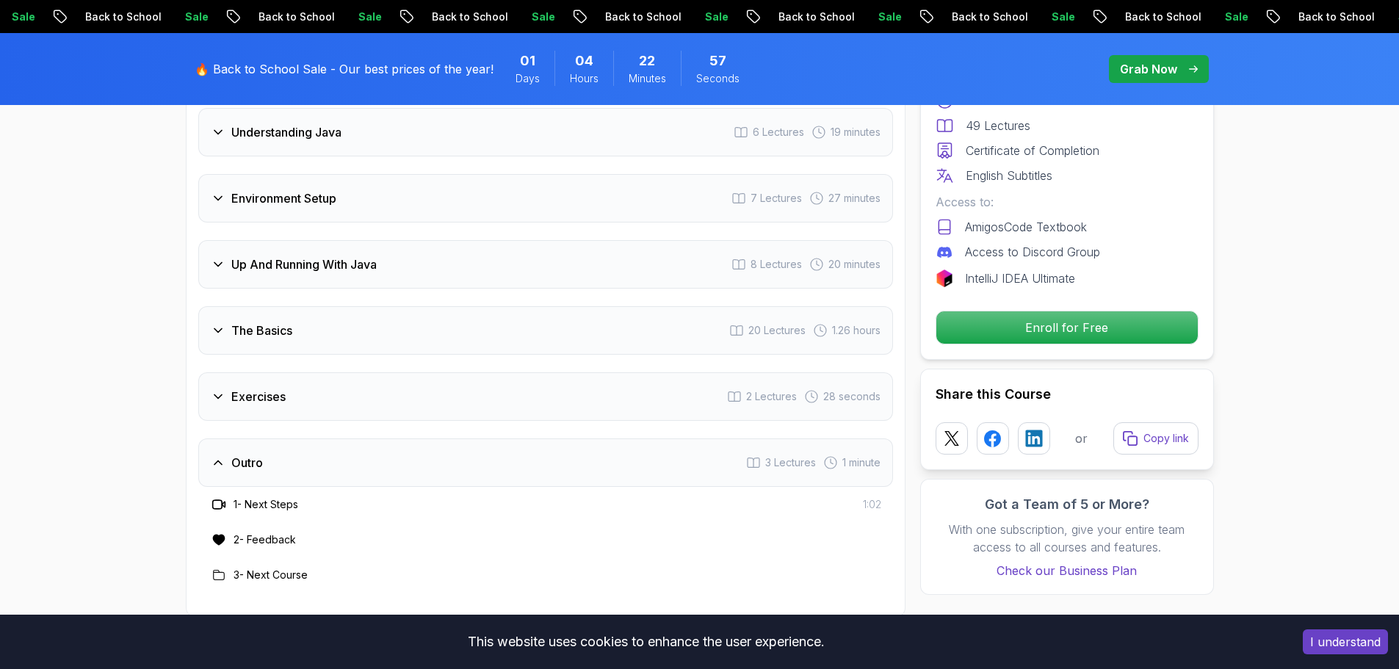
click at [216, 455] on icon at bounding box center [218, 462] width 15 height 15
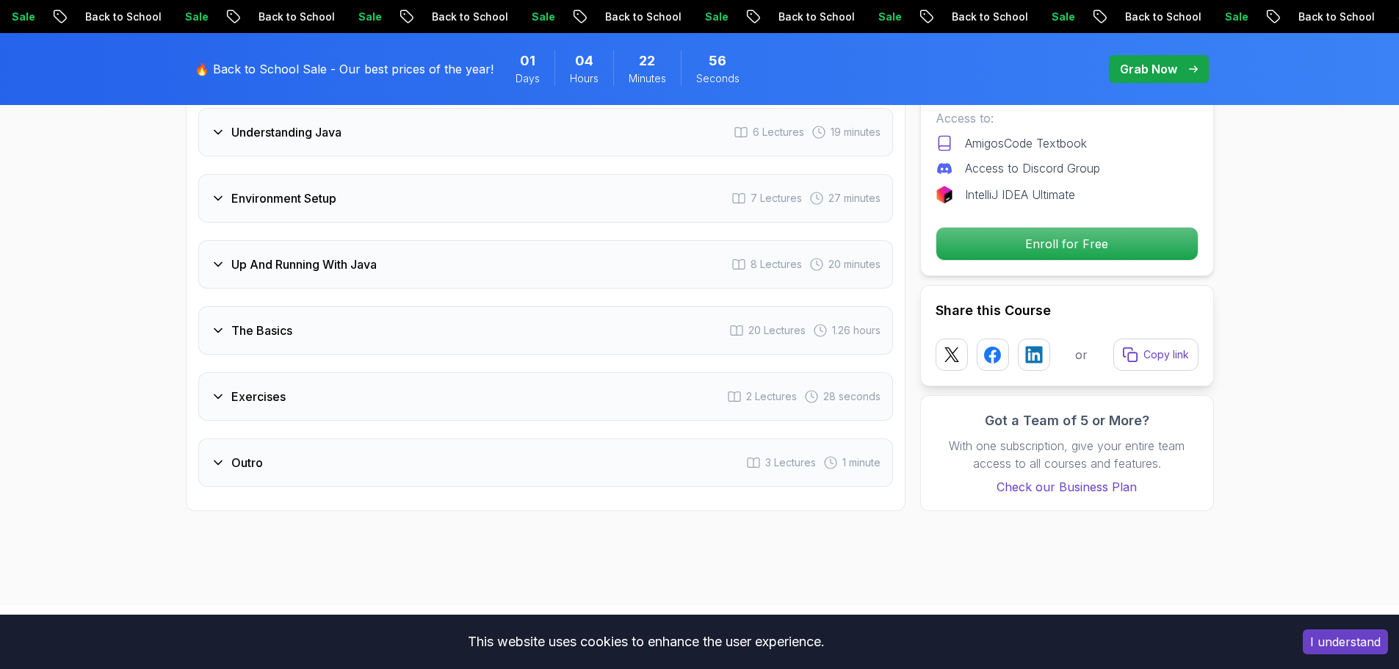
click at [217, 388] on div "Exercises" at bounding box center [248, 397] width 75 height 18
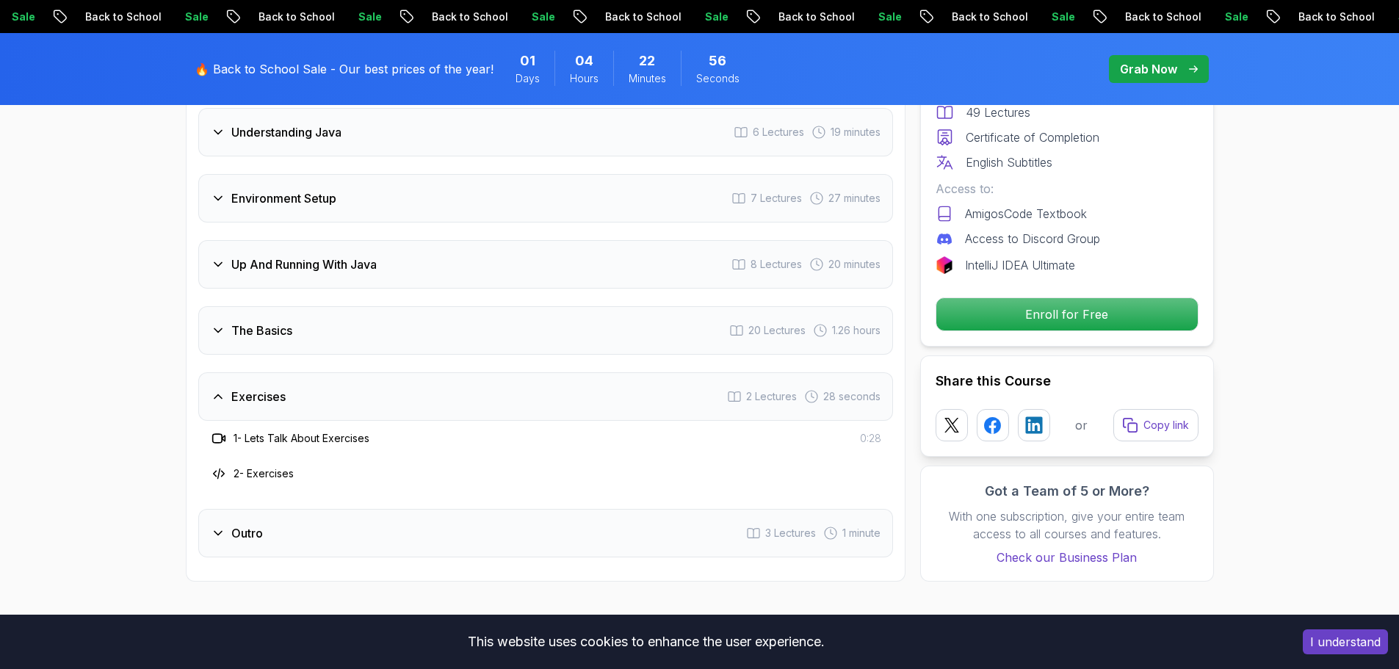
click at [222, 389] on icon at bounding box center [218, 396] width 15 height 15
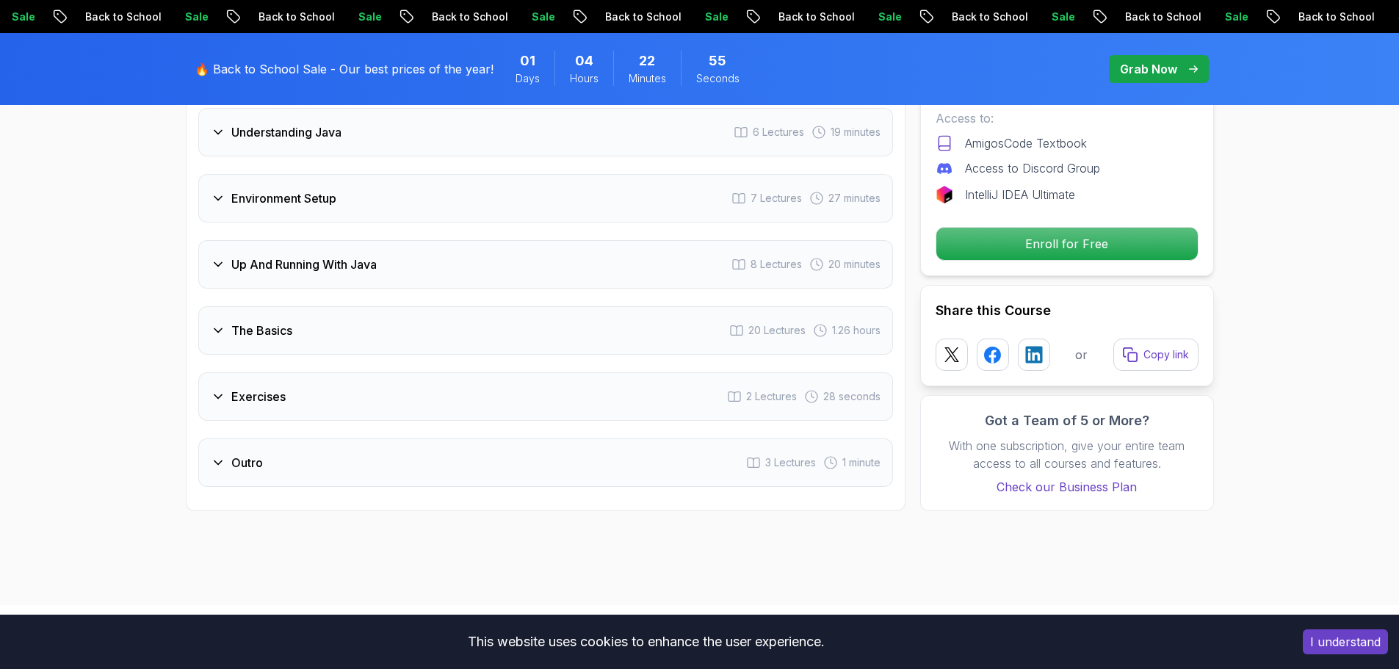
click at [225, 306] on div "The Basics 20 Lectures 1.26 hours" at bounding box center [545, 330] width 694 height 48
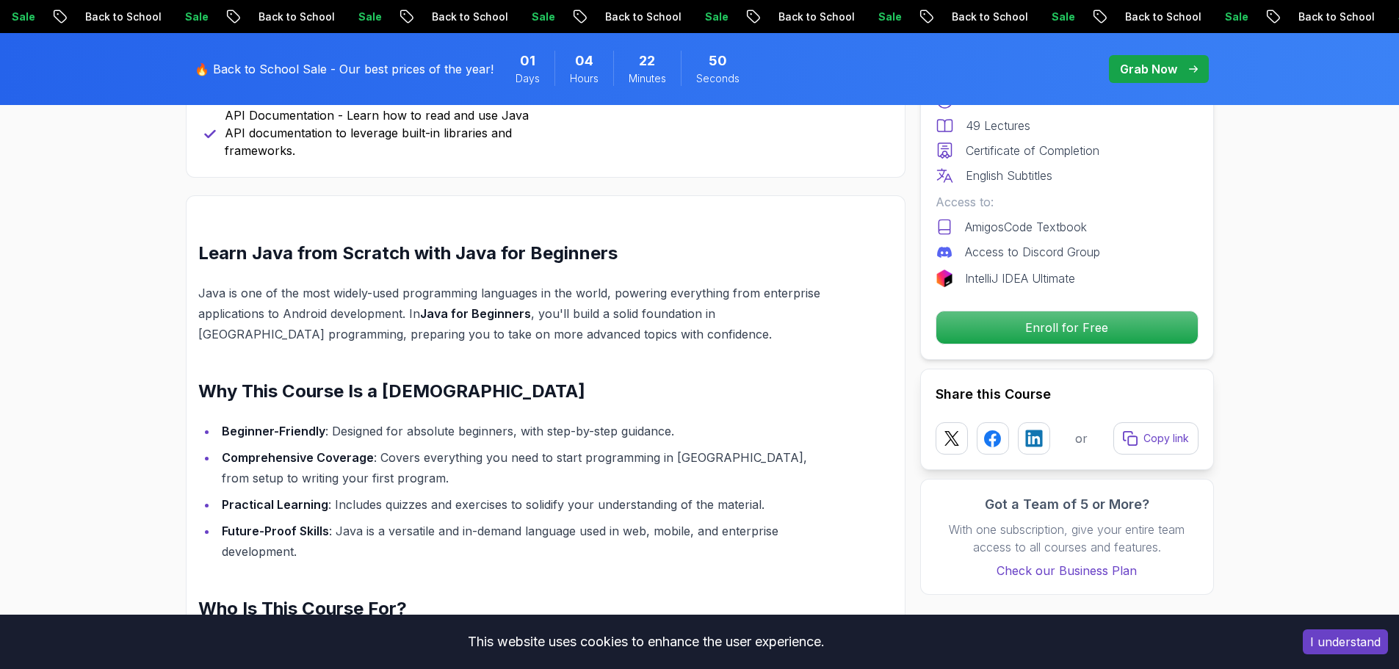
scroll to position [661, 0]
